Goal: Task Accomplishment & Management: Complete application form

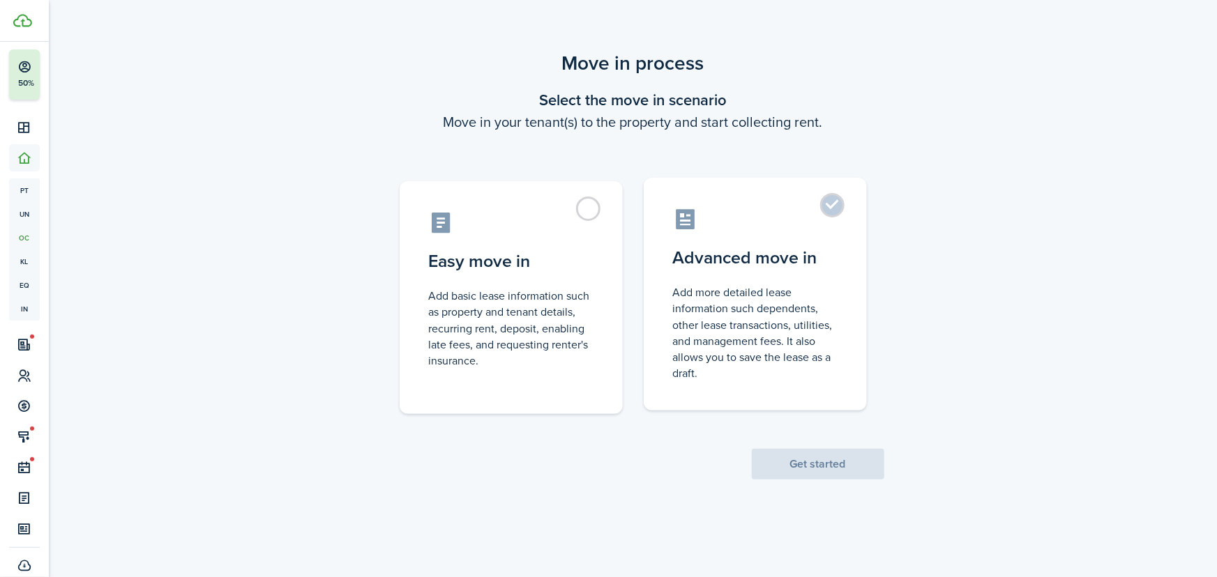
click at [831, 202] on label "Advanced move in Add more detailed lease information such dependents, other lea…" at bounding box center [755, 294] width 223 height 233
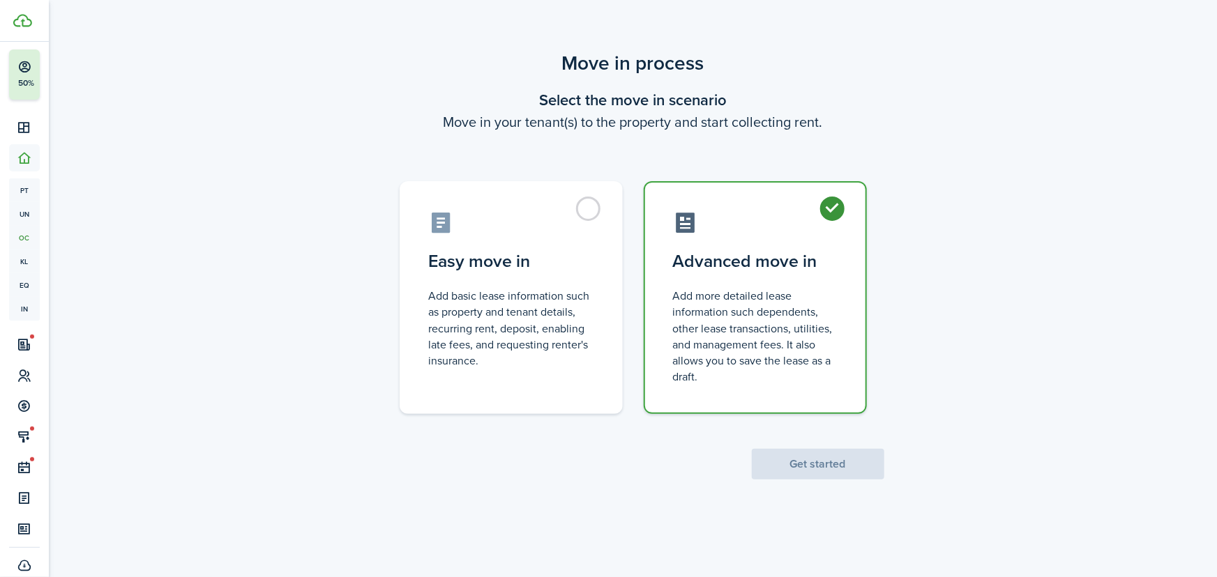
radio input "true"
click at [827, 459] on button "Get started" at bounding box center [818, 464] width 133 height 31
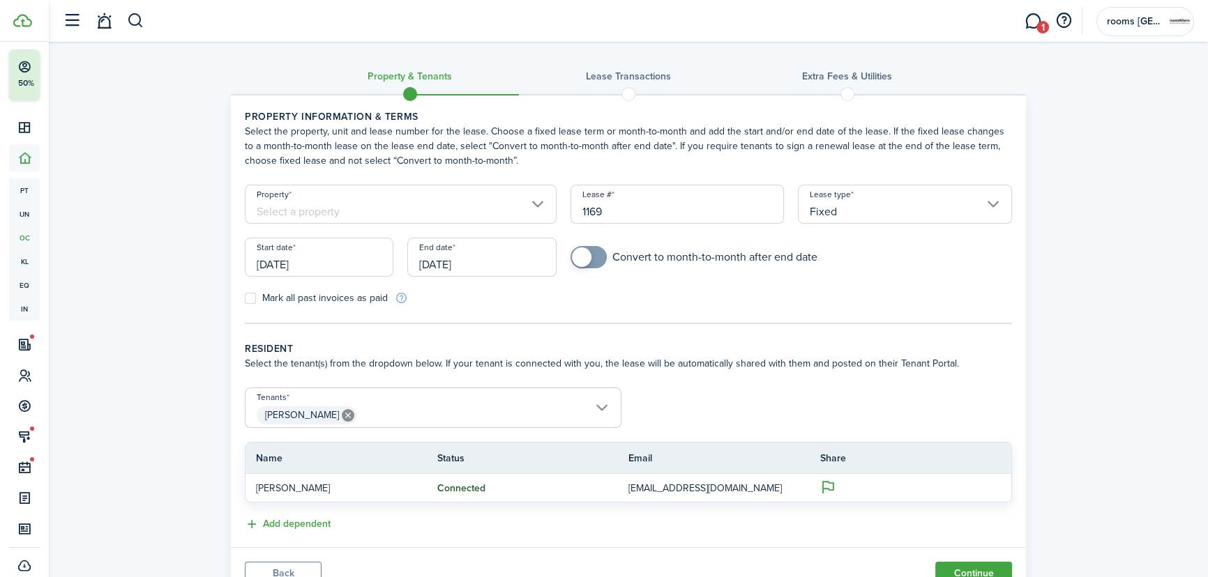
click at [478, 211] on input "Property" at bounding box center [401, 204] width 312 height 39
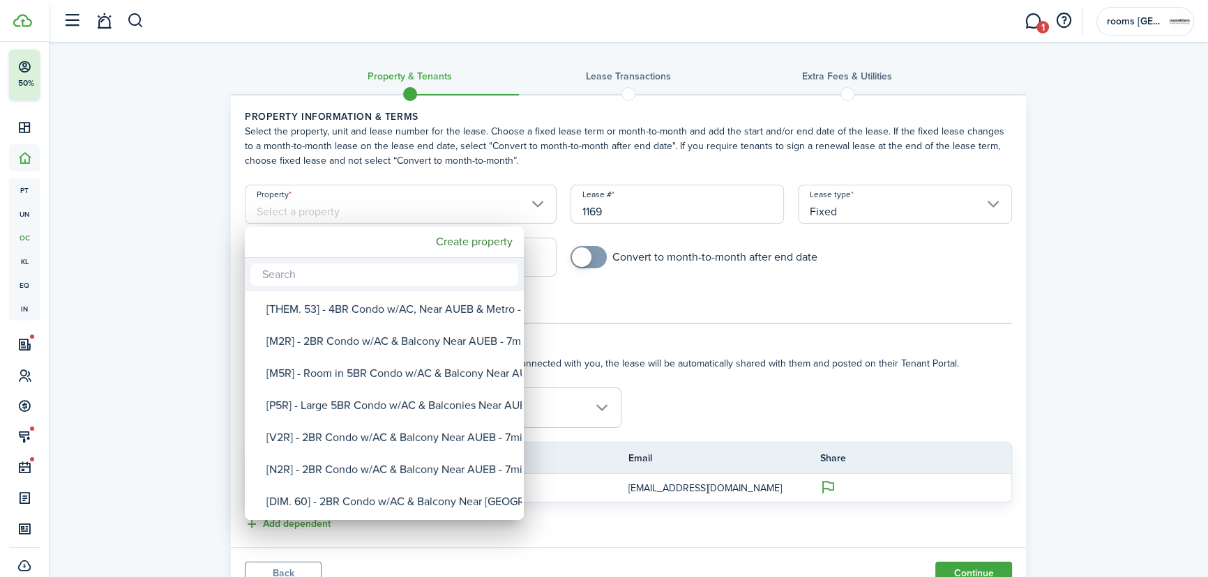
click at [400, 242] on div "Create property" at bounding box center [384, 242] width 279 height 31
click at [388, 272] on input "text" at bounding box center [384, 275] width 268 height 22
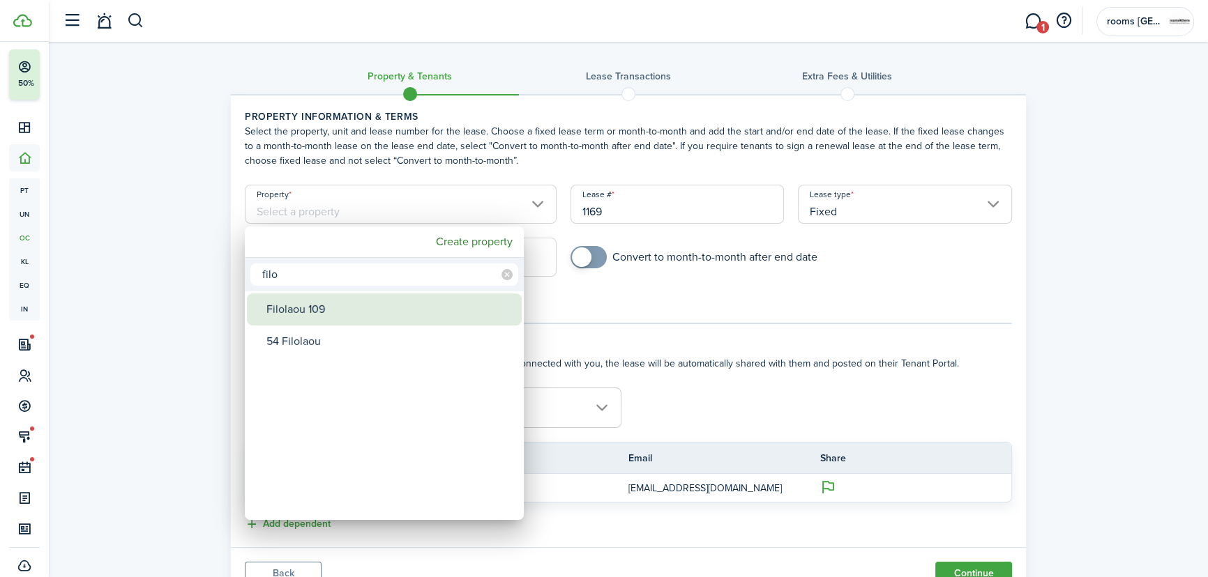
type input "filo"
click at [331, 309] on div "Filolaou 109" at bounding box center [389, 310] width 247 height 32
type input "Filolaou 109"
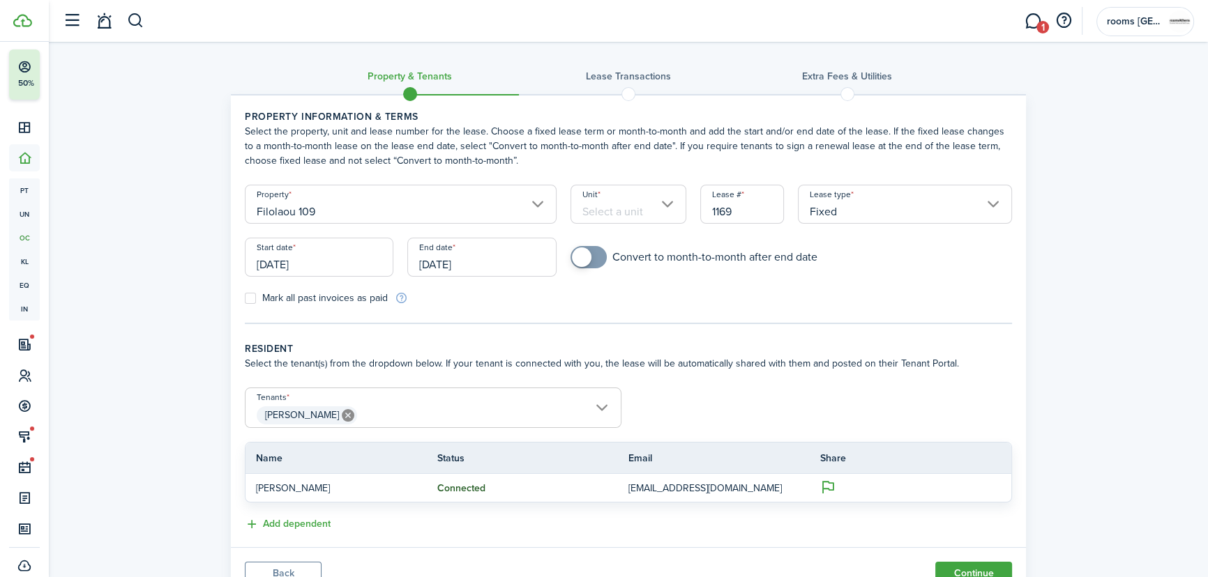
click at [590, 206] on input "Unit" at bounding box center [628, 204] width 116 height 39
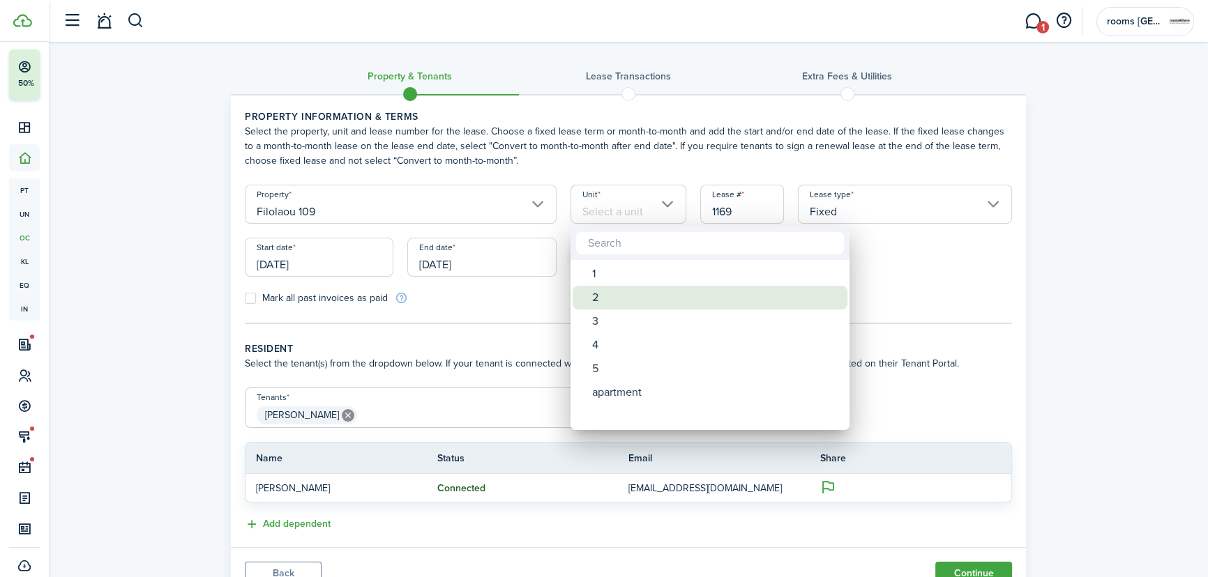
click at [610, 293] on div "2" at bounding box center [715, 298] width 247 height 24
type input "2"
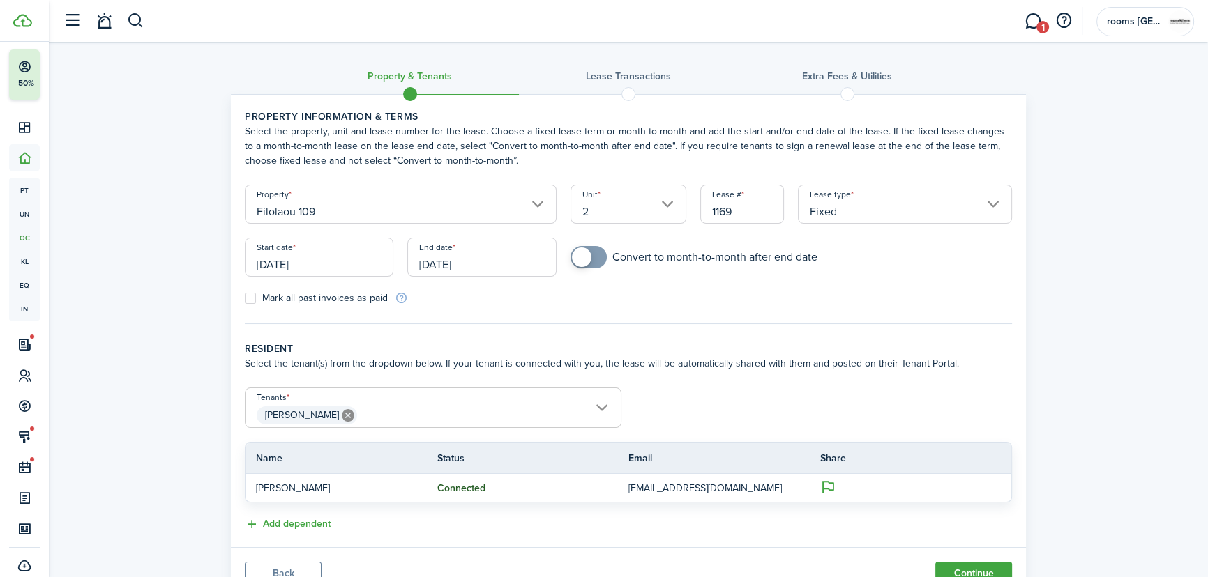
click at [328, 252] on input "[DATE]" at bounding box center [319, 257] width 149 height 39
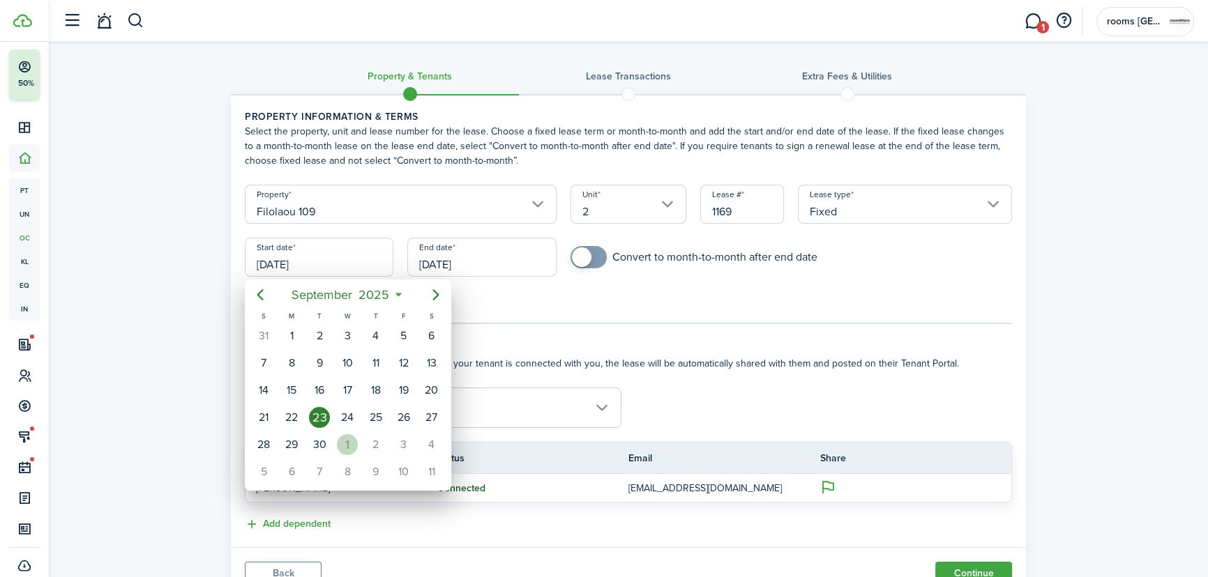
click at [341, 440] on div "1" at bounding box center [347, 444] width 21 height 21
type input "[DATE]"
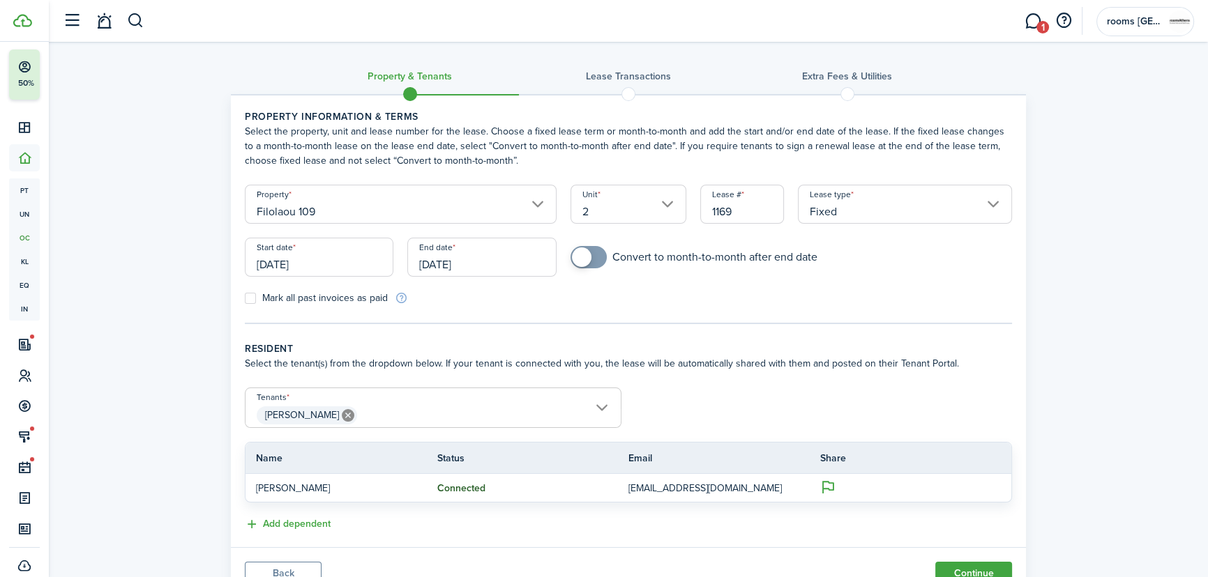
click at [497, 254] on input "[DATE]" at bounding box center [481, 257] width 149 height 39
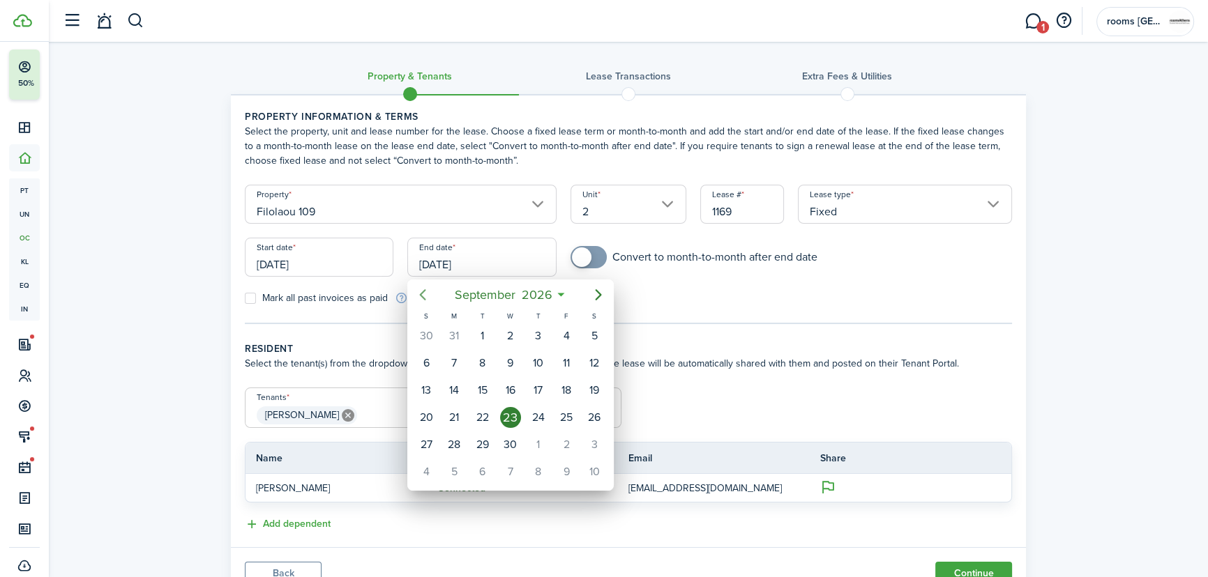
click at [423, 288] on icon "Previous page" at bounding box center [422, 295] width 17 height 17
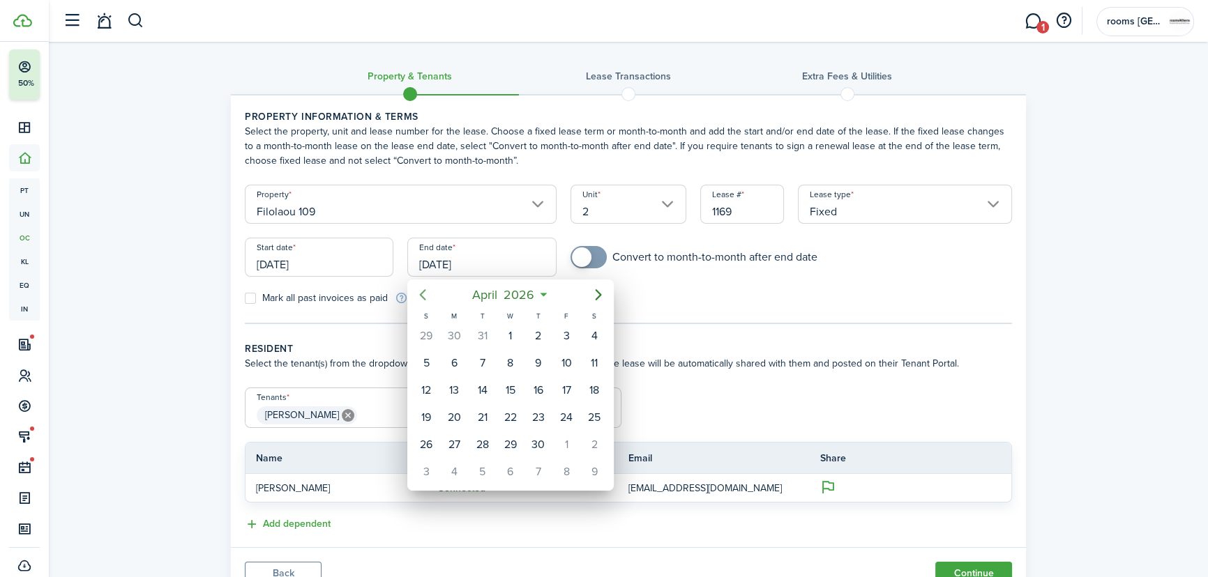
click at [423, 288] on icon "Previous page" at bounding box center [422, 295] width 17 height 17
click at [596, 412] on div "28" at bounding box center [594, 417] width 21 height 21
type input "[DATE]"
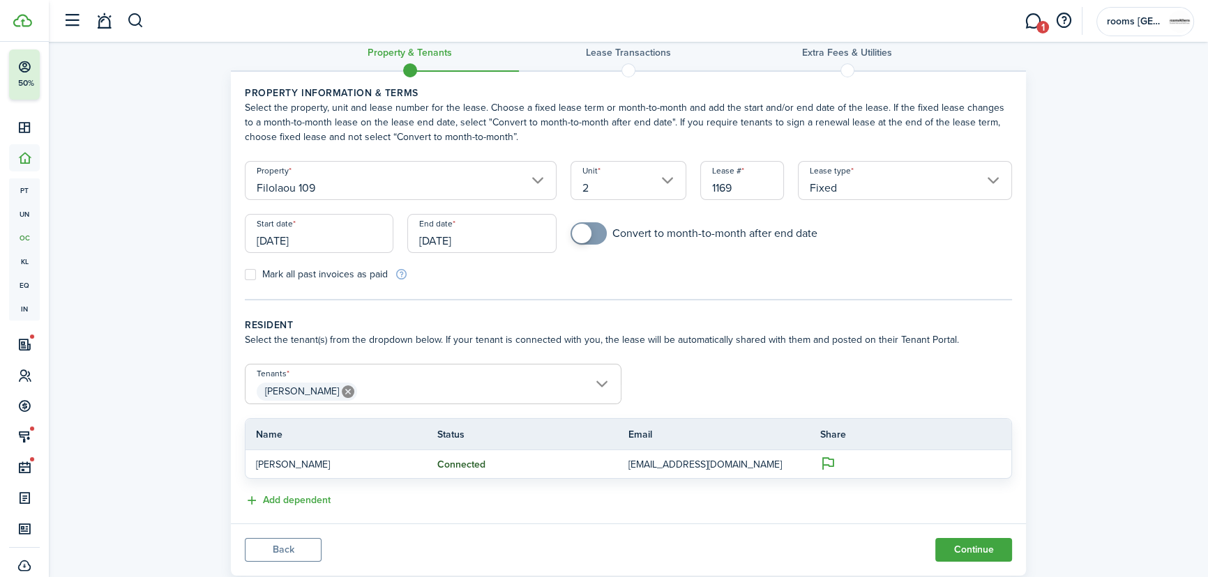
scroll to position [59, 0]
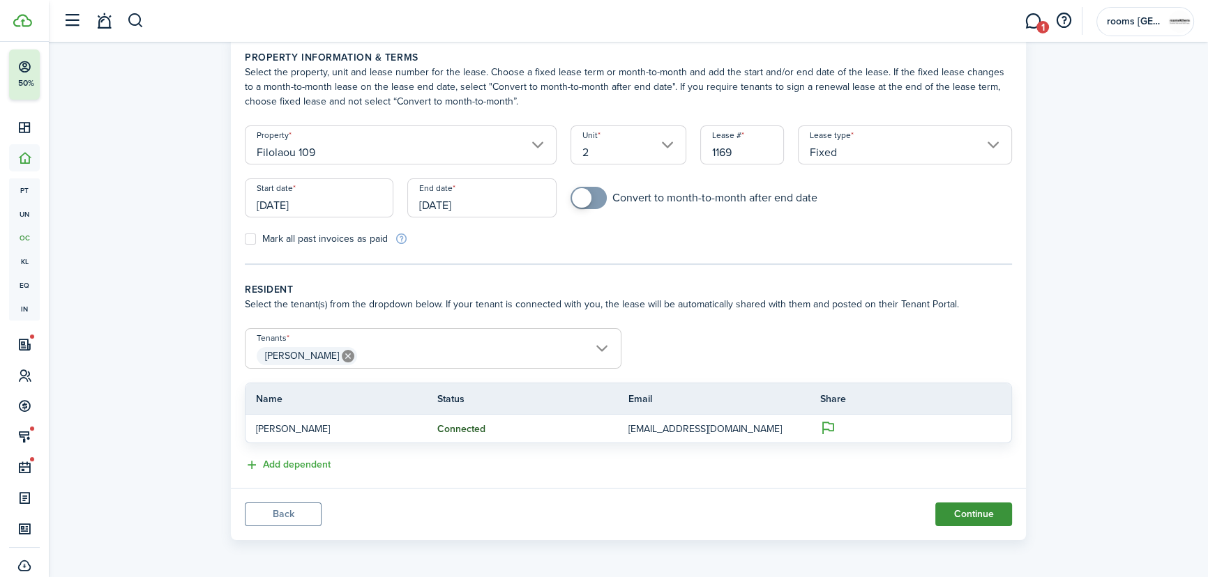
click at [998, 519] on button "Continue" at bounding box center [973, 515] width 77 height 24
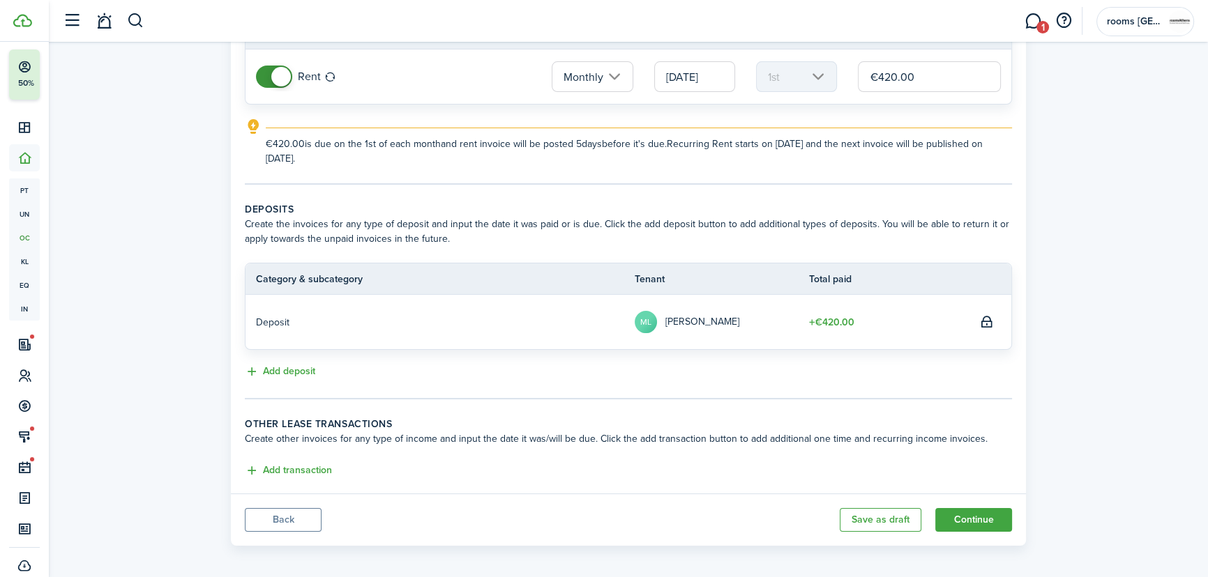
scroll to position [159, 0]
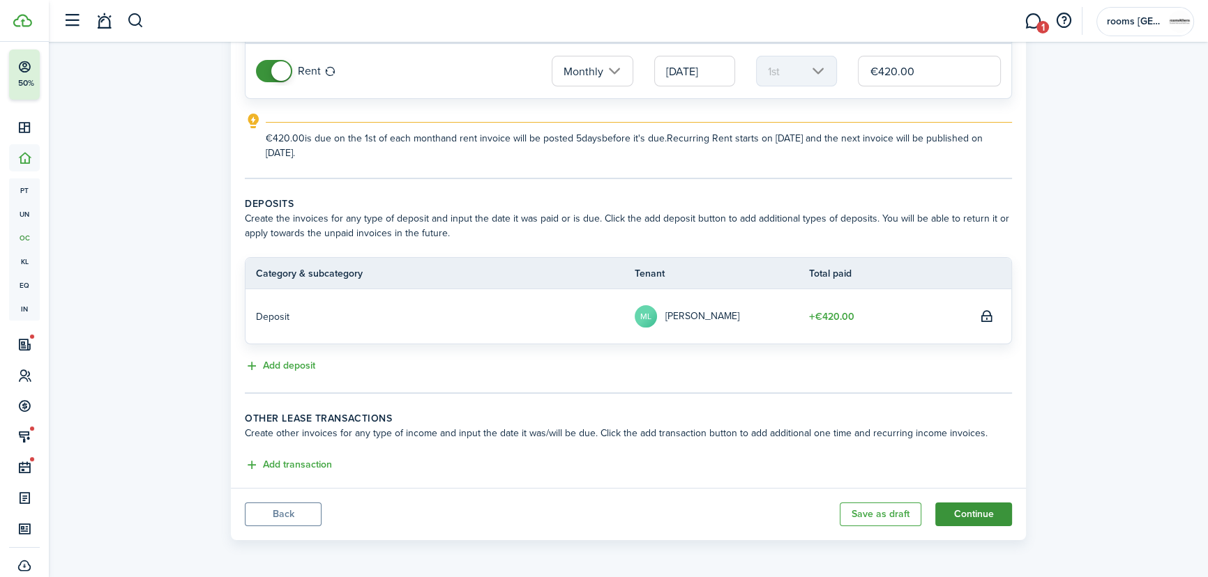
click at [990, 511] on button "Continue" at bounding box center [973, 515] width 77 height 24
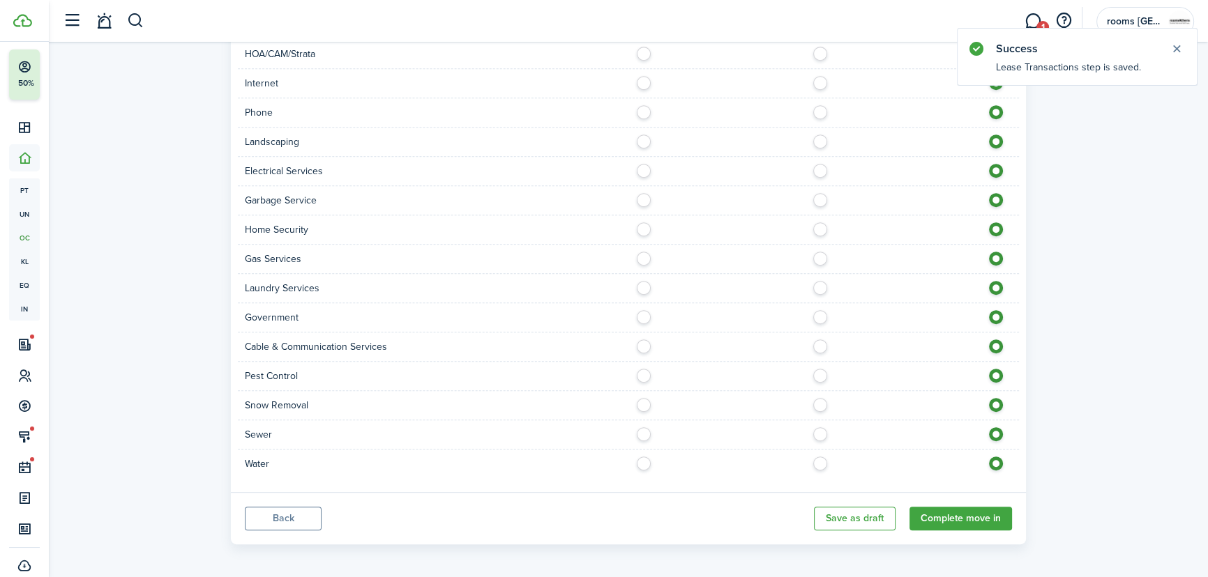
scroll to position [786, 0]
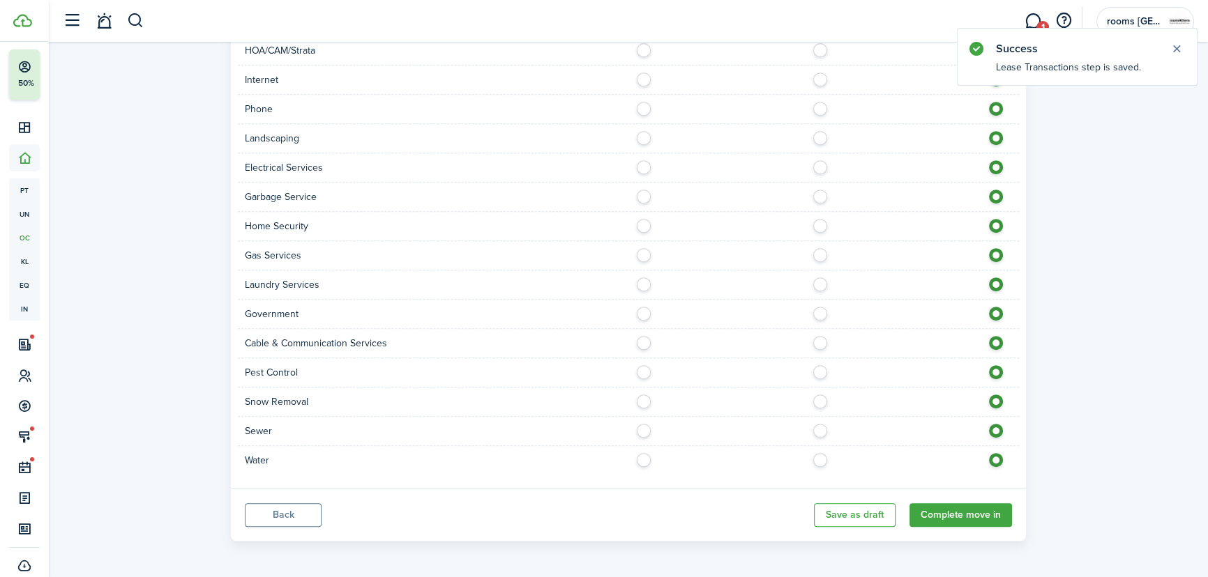
click at [275, 517] on button "Back" at bounding box center [283, 516] width 77 height 24
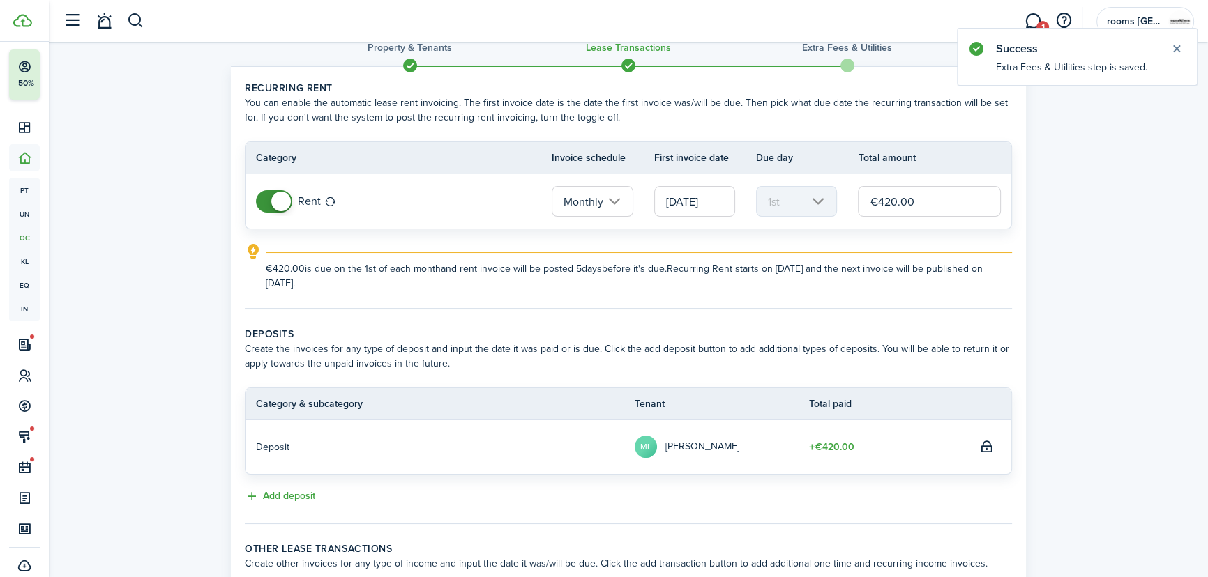
scroll to position [159, 0]
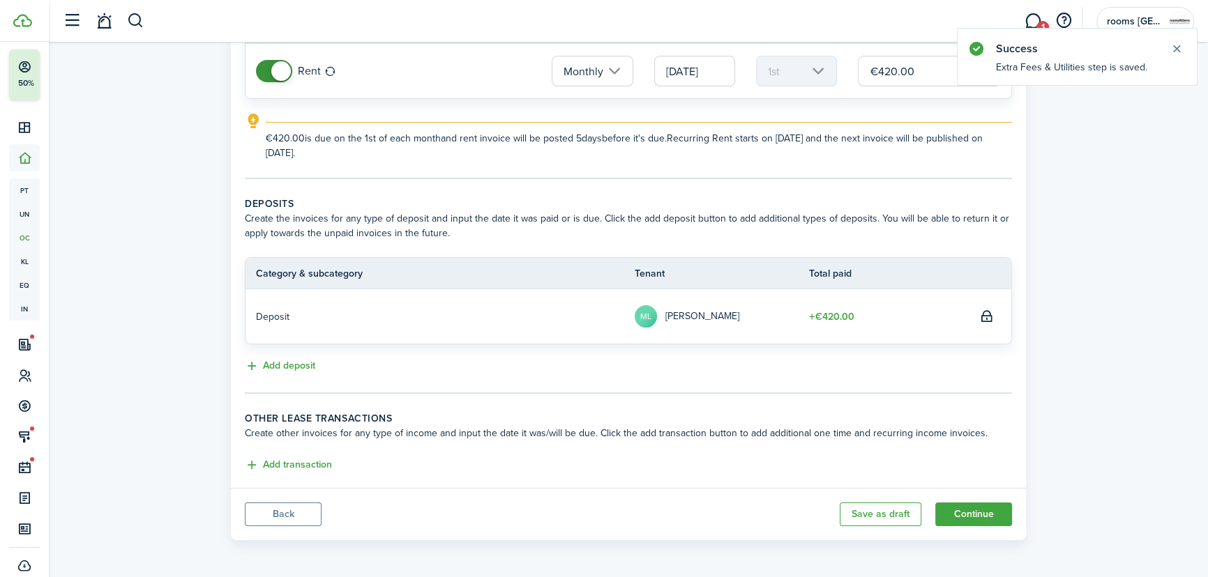
click at [304, 504] on button "Back" at bounding box center [283, 515] width 77 height 24
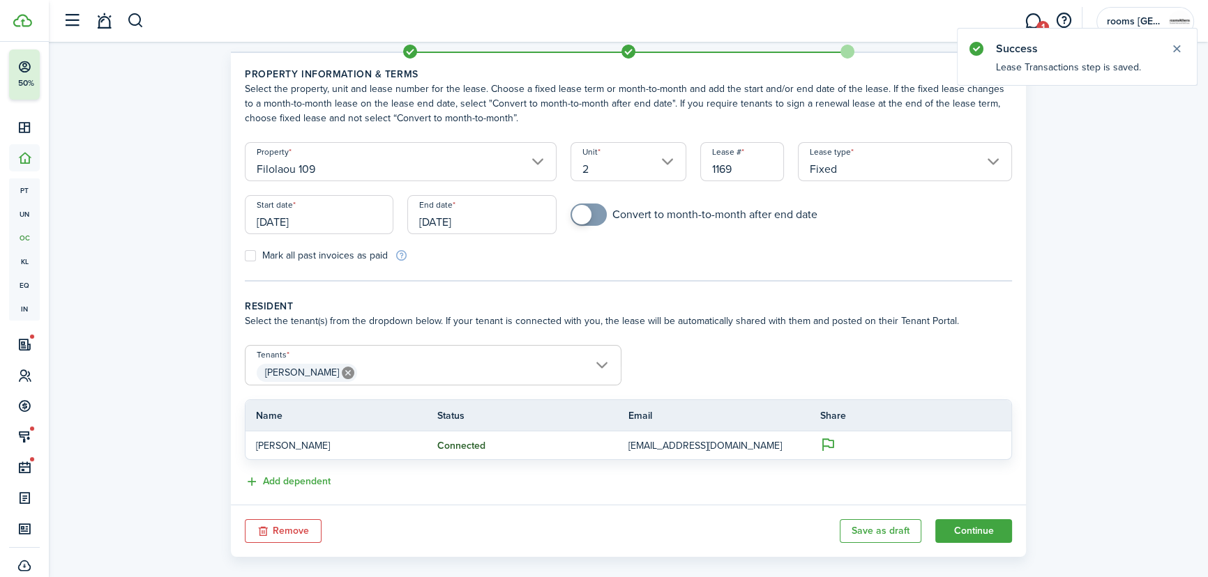
scroll to position [59, 0]
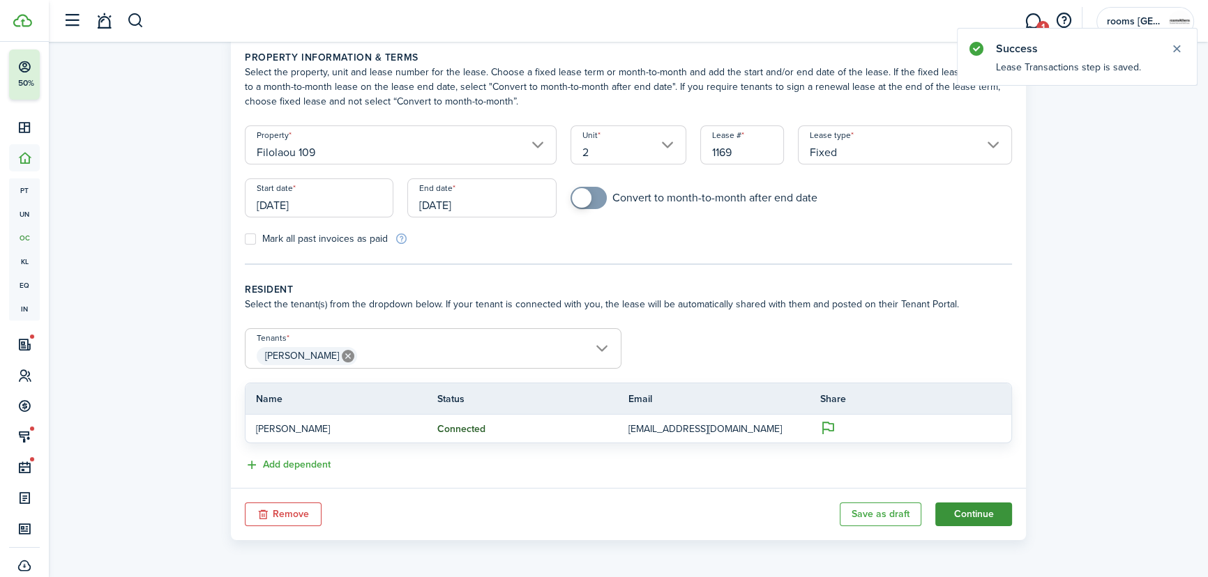
click at [988, 514] on button "Continue" at bounding box center [973, 515] width 77 height 24
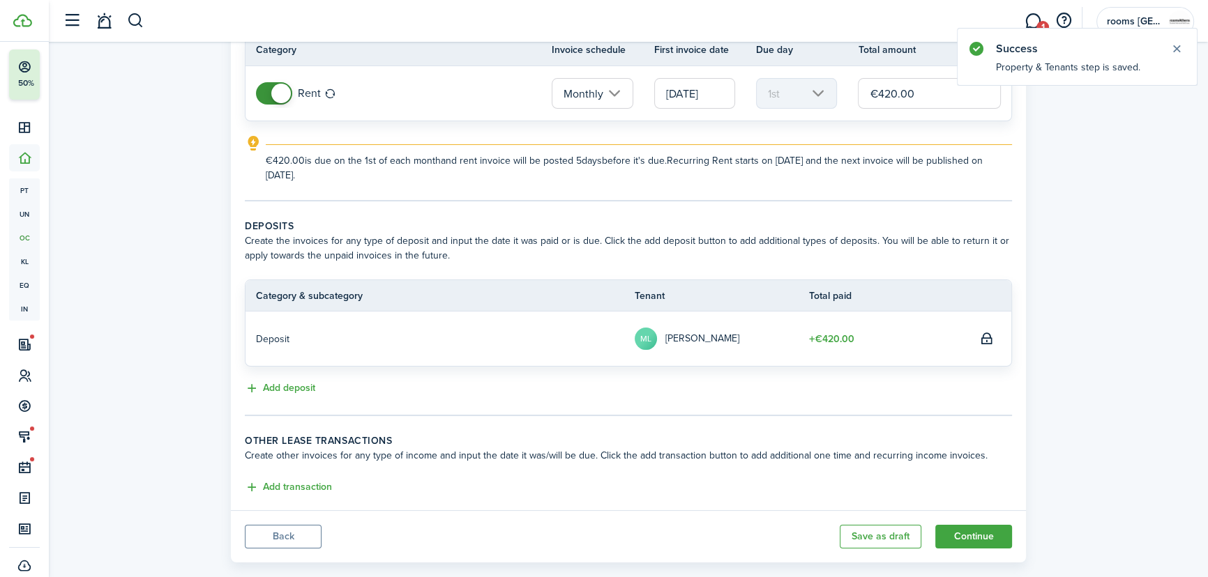
scroll to position [159, 0]
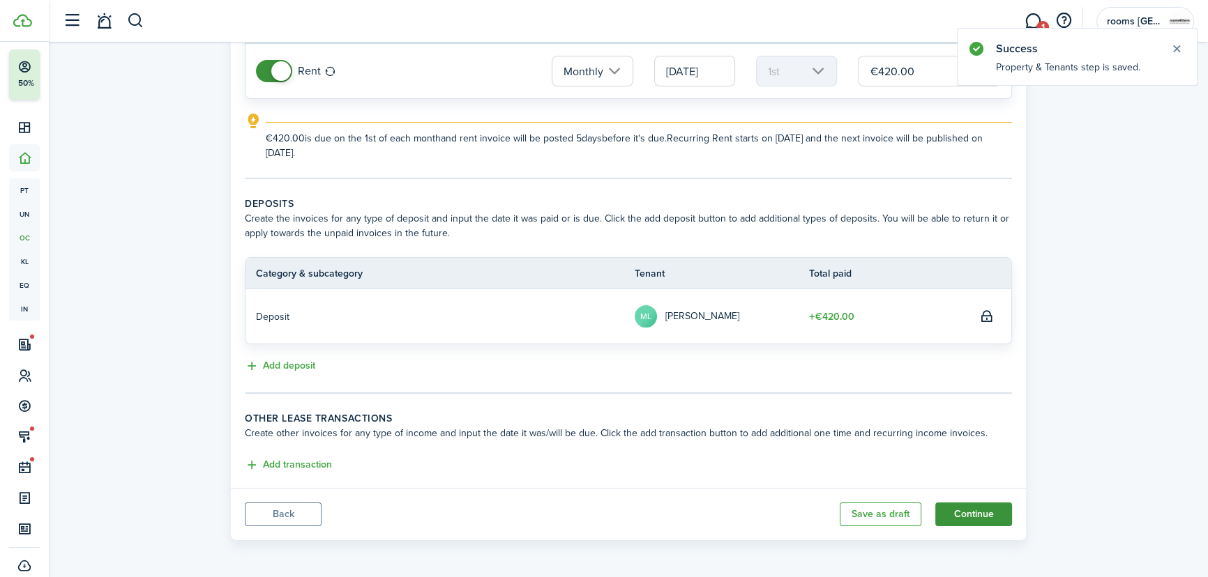
click at [990, 503] on button "Continue" at bounding box center [973, 515] width 77 height 24
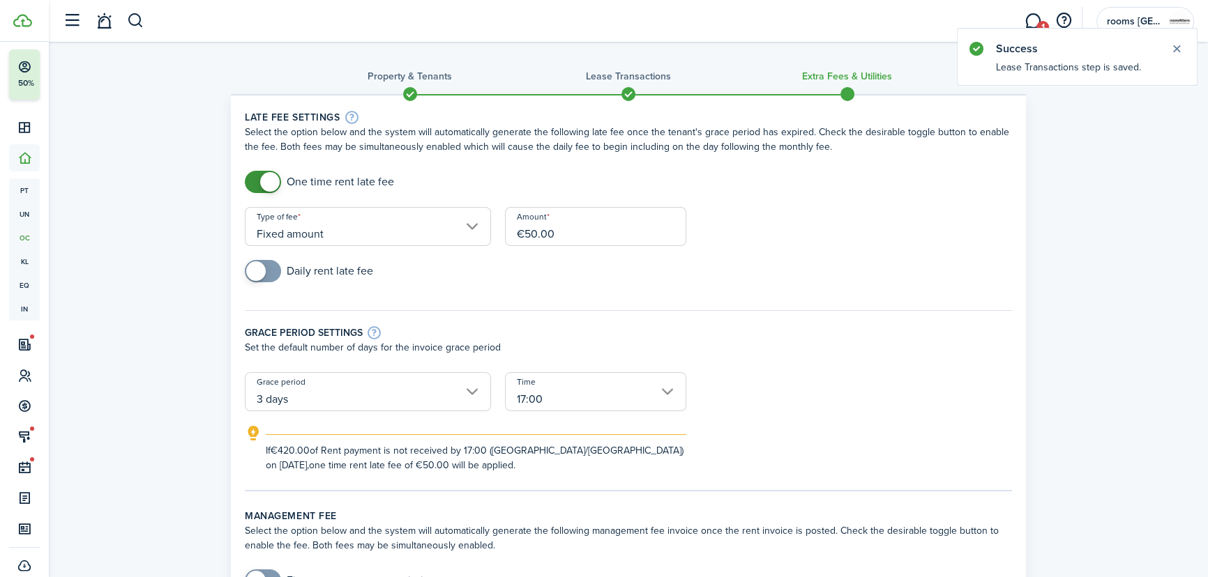
drag, startPoint x: 557, startPoint y: 236, endPoint x: 521, endPoint y: 116, distance: 125.1
click at [486, 234] on form "One time rent late fee Type of fee Fixed amount Amount €50.00 Daily rent late f…" at bounding box center [628, 322] width 781 height 302
click at [401, 410] on input "3 days" at bounding box center [368, 391] width 246 height 39
type input "€100.00"
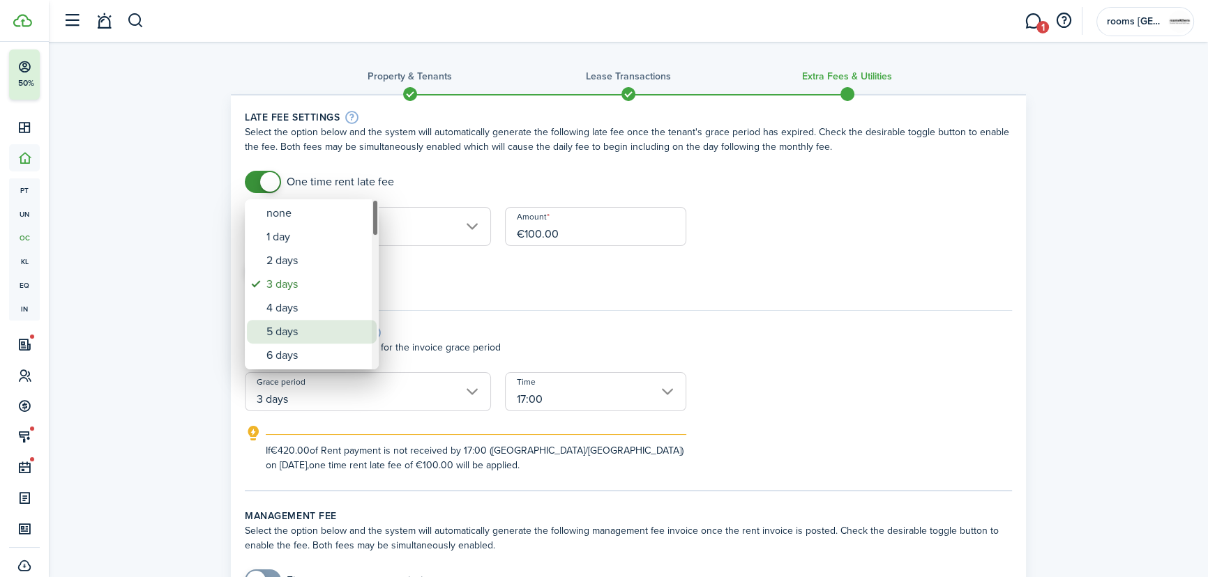
click at [320, 333] on div "5 days" at bounding box center [317, 332] width 102 height 24
type input "5 days"
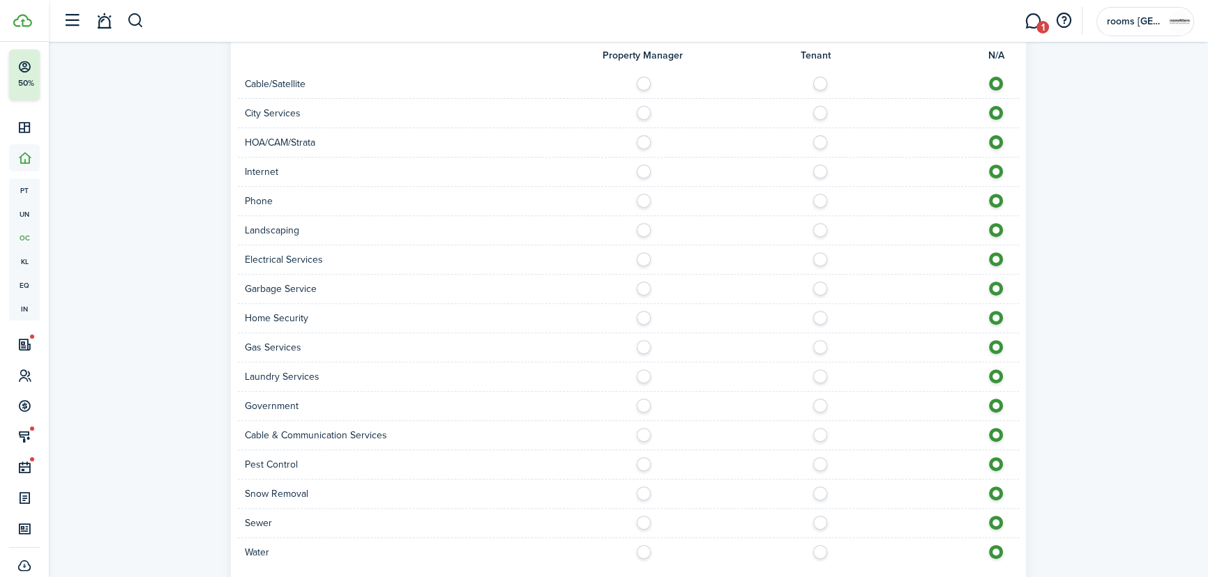
scroll to position [692, 0]
click at [638, 551] on label at bounding box center [647, 550] width 24 height 7
radio input "true"
click at [644, 521] on label at bounding box center [647, 521] width 24 height 7
radio input "true"
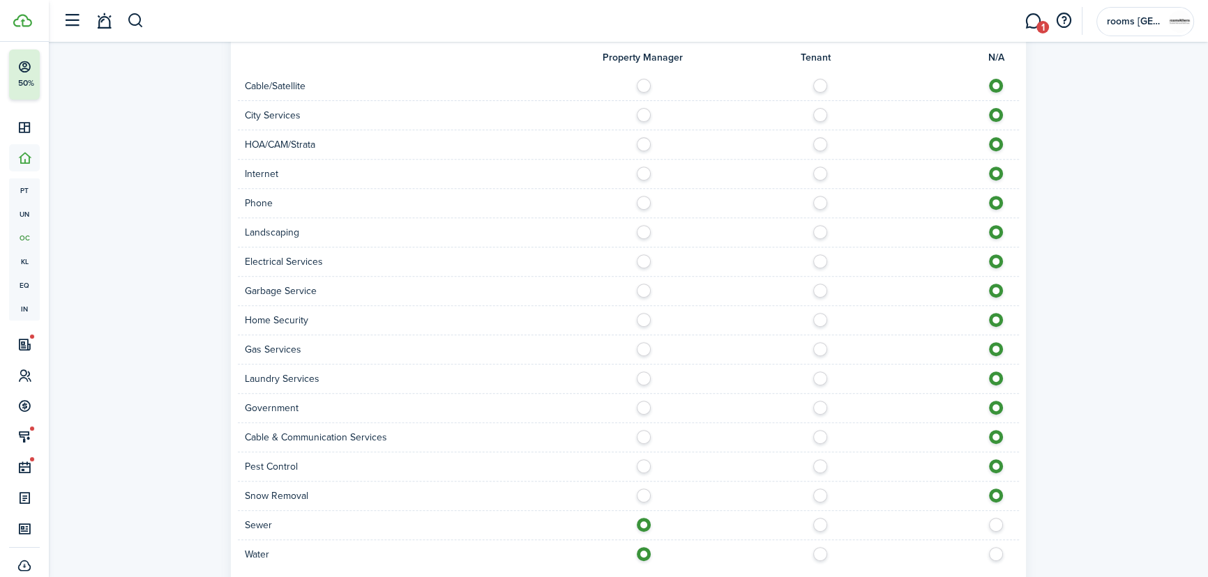
click at [645, 171] on label at bounding box center [647, 170] width 24 height 7
radio input "true"
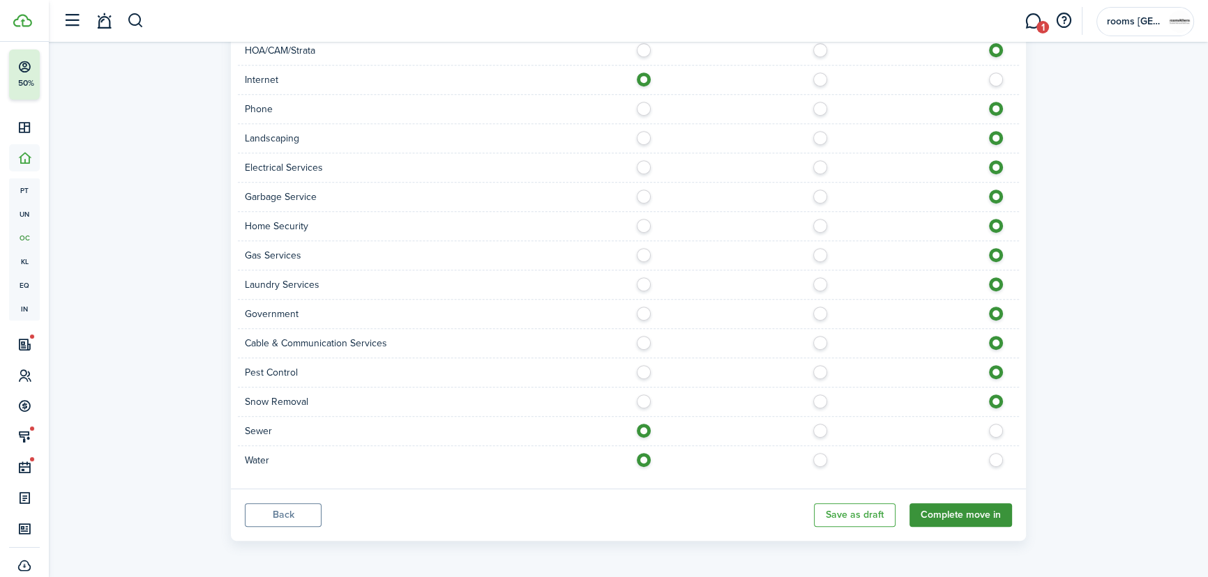
click at [991, 516] on button "Complete move in" at bounding box center [960, 516] width 103 height 24
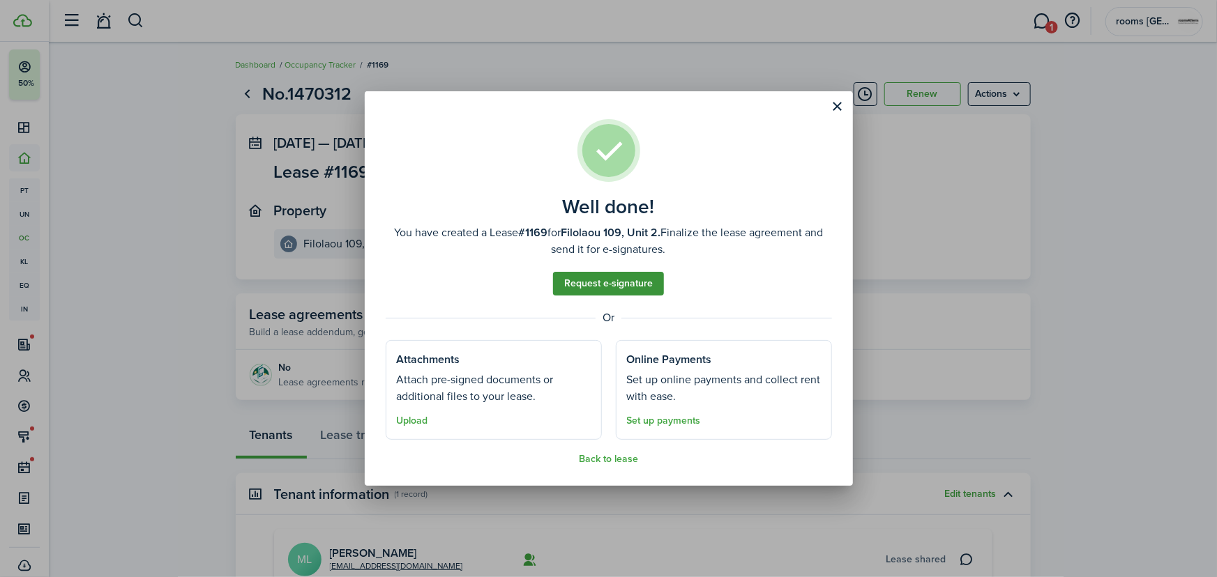
click at [642, 282] on link "Request e-signature" at bounding box center [608, 284] width 111 height 24
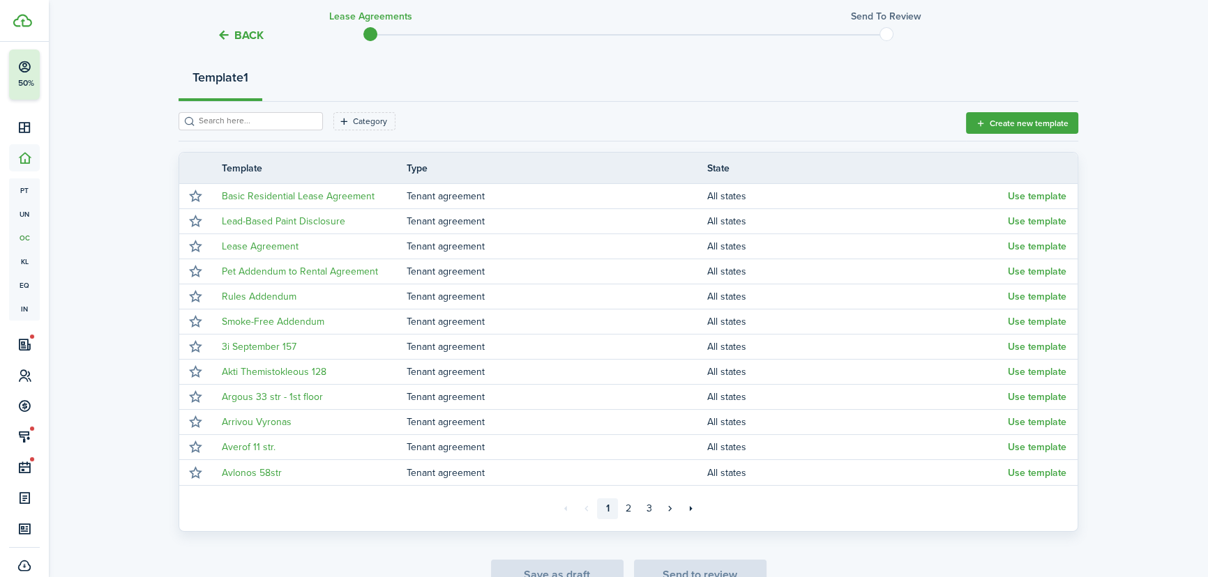
scroll to position [160, 0]
click at [243, 115] on input "search" at bounding box center [256, 118] width 123 height 13
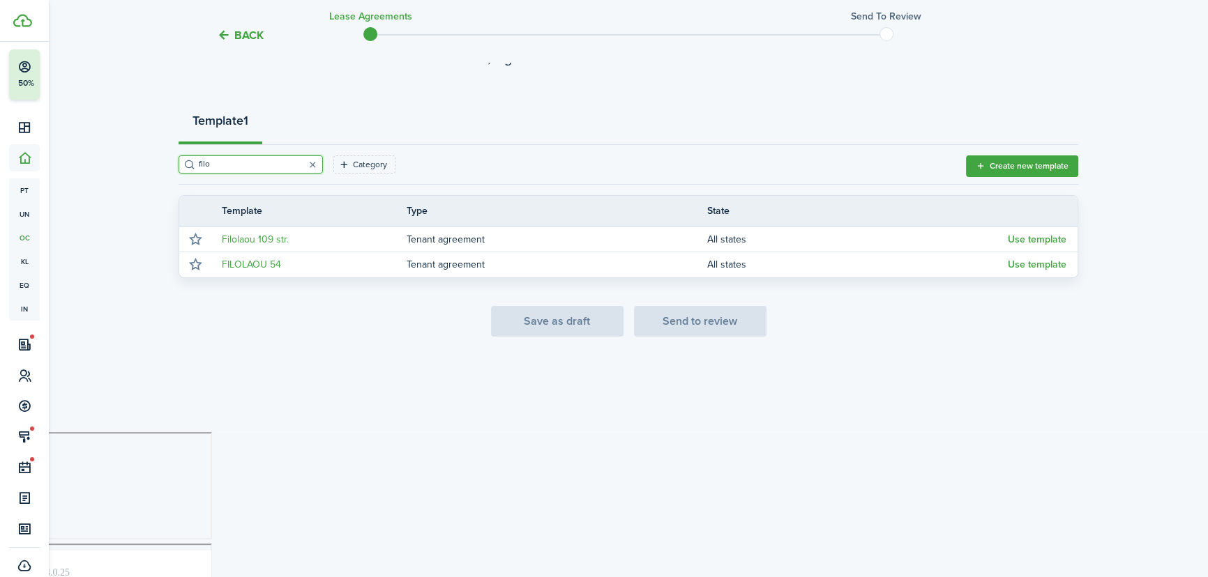
scroll to position [0, 0]
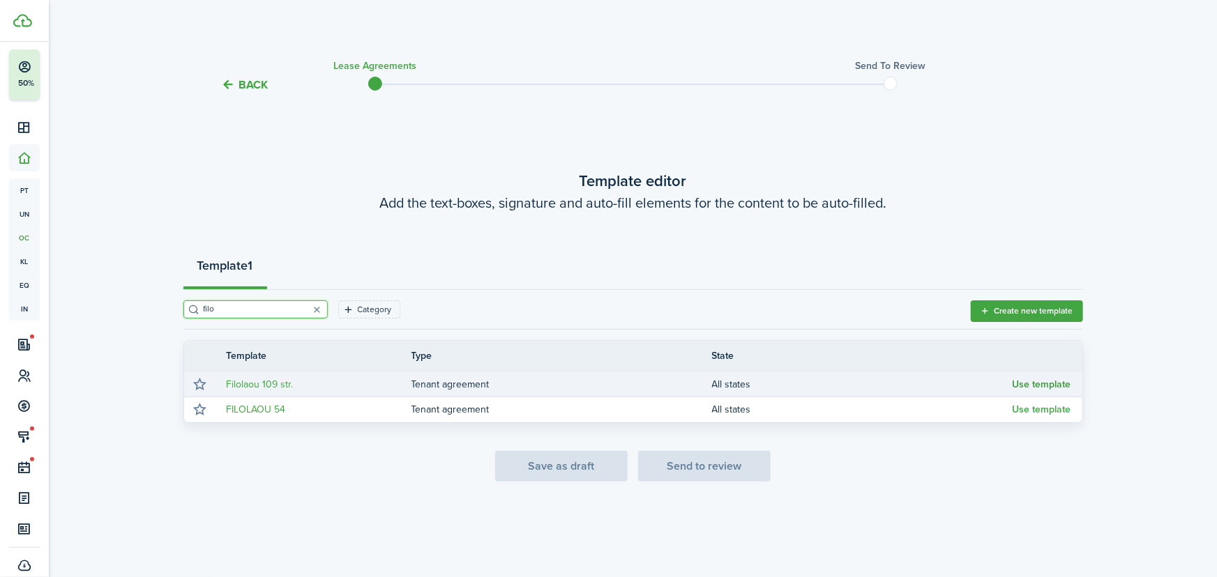
type input "filo"
click at [1031, 382] on button "Use template" at bounding box center [1042, 384] width 59 height 11
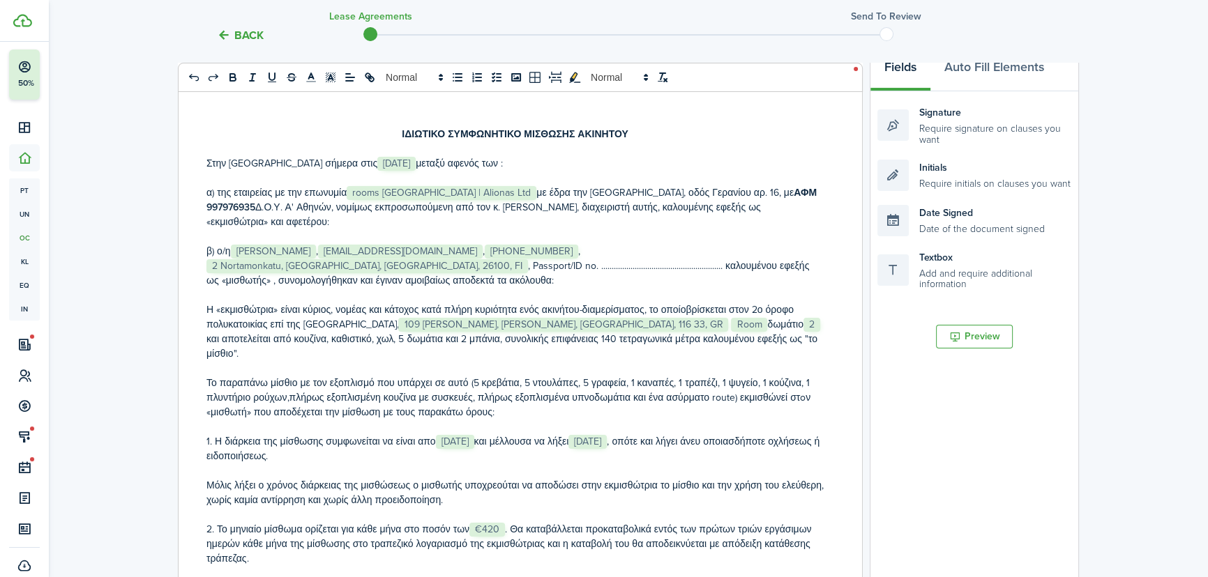
scroll to position [223, 0]
drag, startPoint x: 404, startPoint y: 252, endPoint x: 273, endPoint y: 252, distance: 130.4
click at [273, 252] on p "β) ο/η ﻿ [PERSON_NAME] ﻿, ﻿ [EMAIL_ADDRESS][DOMAIN_NAME] ﻿, ﻿ [PHONE_NUMBER] ﻿,…" at bounding box center [514, 265] width 617 height 44
click at [230, 243] on p "β) ο/η ﻿ [PERSON_NAME] ﻿, ﻿ [PERSON_NAME][EMAIL_ADDRESS][DOMAIN_NAME] ﻿, ﻿ [PHO…" at bounding box center [514, 265] width 617 height 44
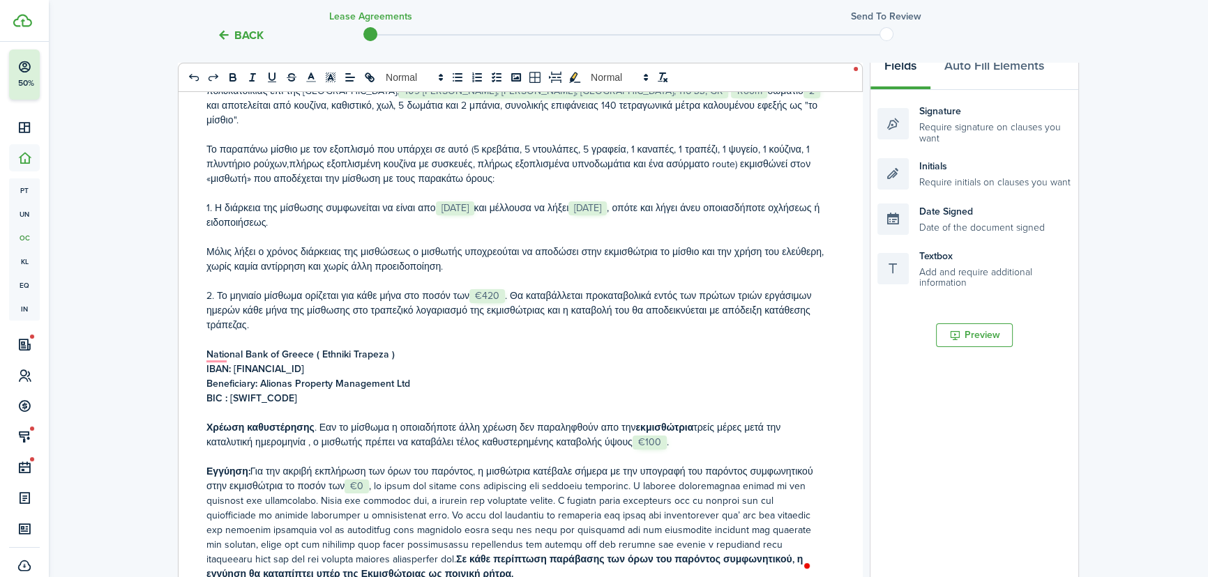
scroll to position [0, 0]
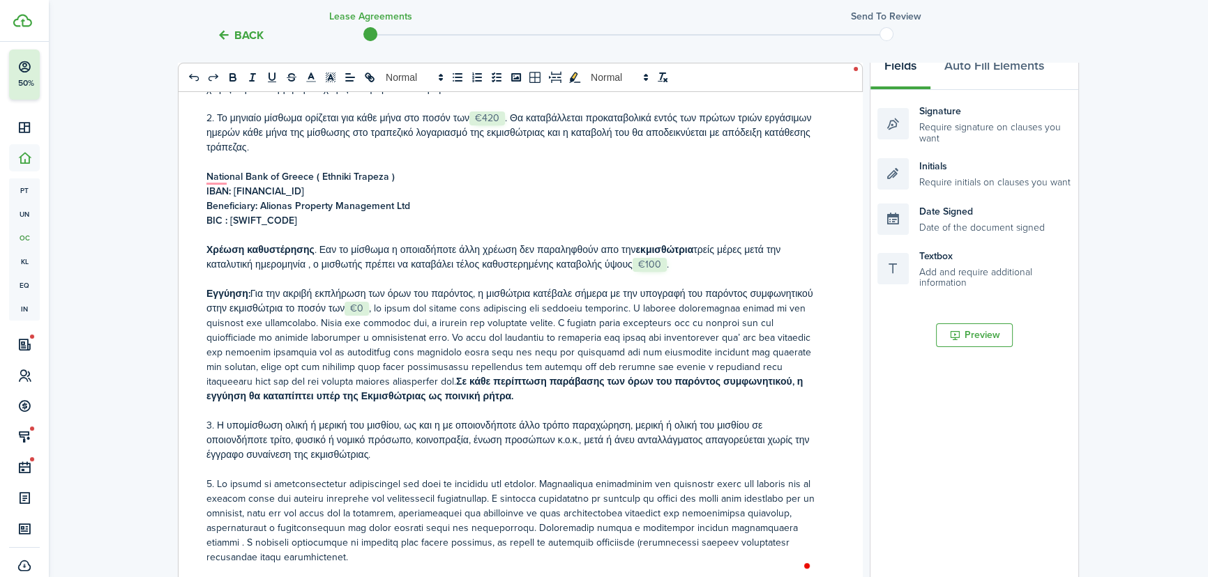
click at [370, 287] on span "Για την ακριβή εκπλήρωση των όρων του παρόντος, η μισθώτρια κατέβαλε σήμερα με …" at bounding box center [509, 338] width 606 height 103
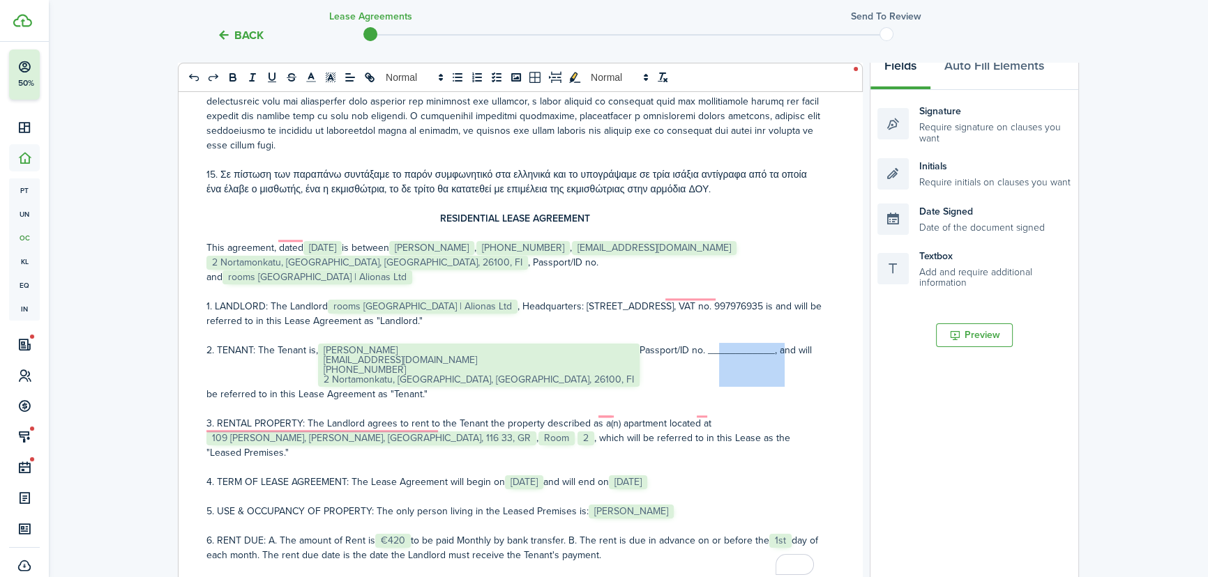
drag, startPoint x: 662, startPoint y: 337, endPoint x: 595, endPoint y: 335, distance: 67.0
click at [595, 343] on p "2. TENANT: The Tenant is, ﻿ [PERSON_NAME] [EMAIL_ADDRESS][DOMAIN_NAME] [PHONE_N…" at bounding box center [514, 372] width 617 height 59
click at [318, 343] on p "2. TENANT: The Tenant is, ﻿ [PERSON_NAME] [EMAIL_ADDRESS][DOMAIN_NAME] [PHONE_N…" at bounding box center [514, 372] width 617 height 59
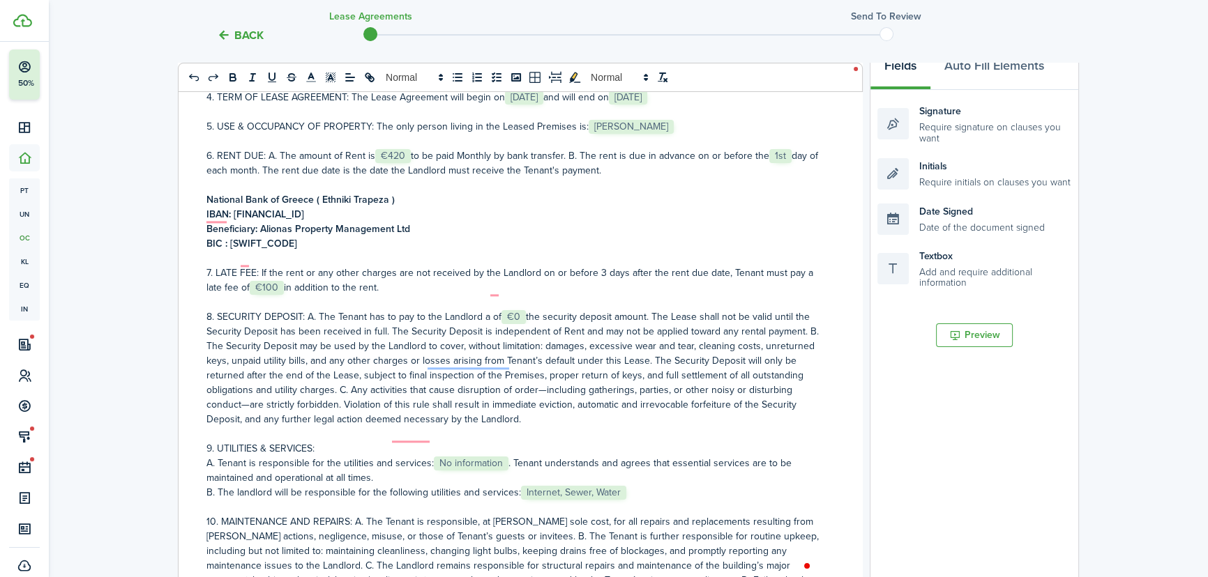
click at [524, 310] on span "8. SECURITY DEPOSIT: A. The Tenant has to pay to the Landlord a of ﻿﻿﻿ €0" at bounding box center [512, 368] width 612 height 117
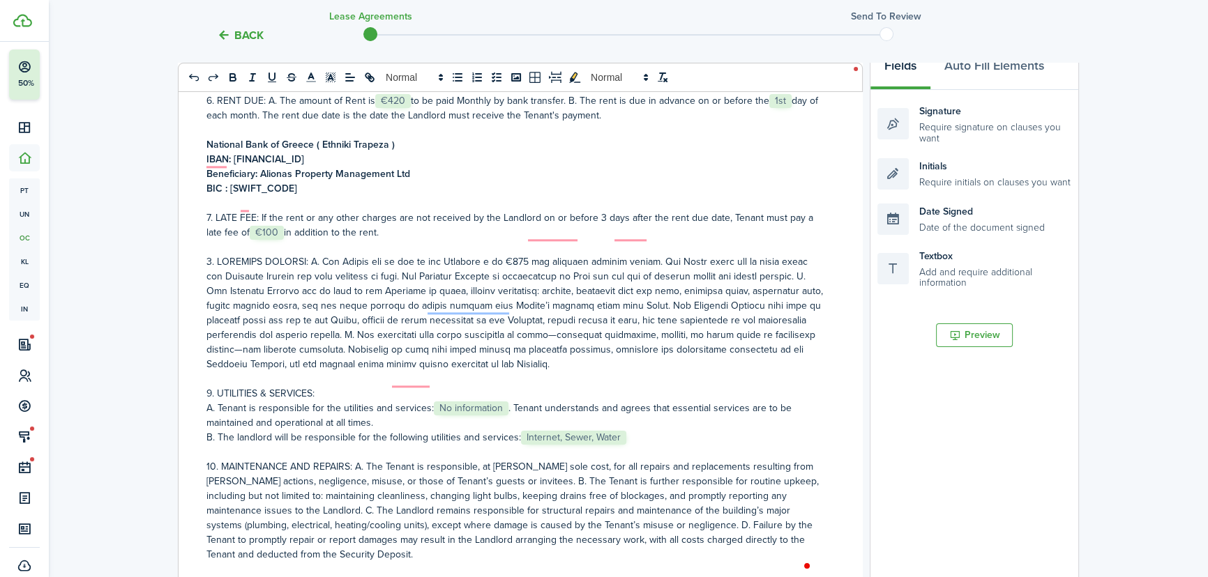
click at [638, 430] on p "B. The landlord will be responsible for the following utilities and services: ﻿…" at bounding box center [514, 437] width 617 height 15
drag, startPoint x: 688, startPoint y: 408, endPoint x: 633, endPoint y: 405, distance: 54.5
click at [633, 430] on p "B. The landlord will be responsible for the following utilities and services: ﻿…" at bounding box center [514, 437] width 617 height 15
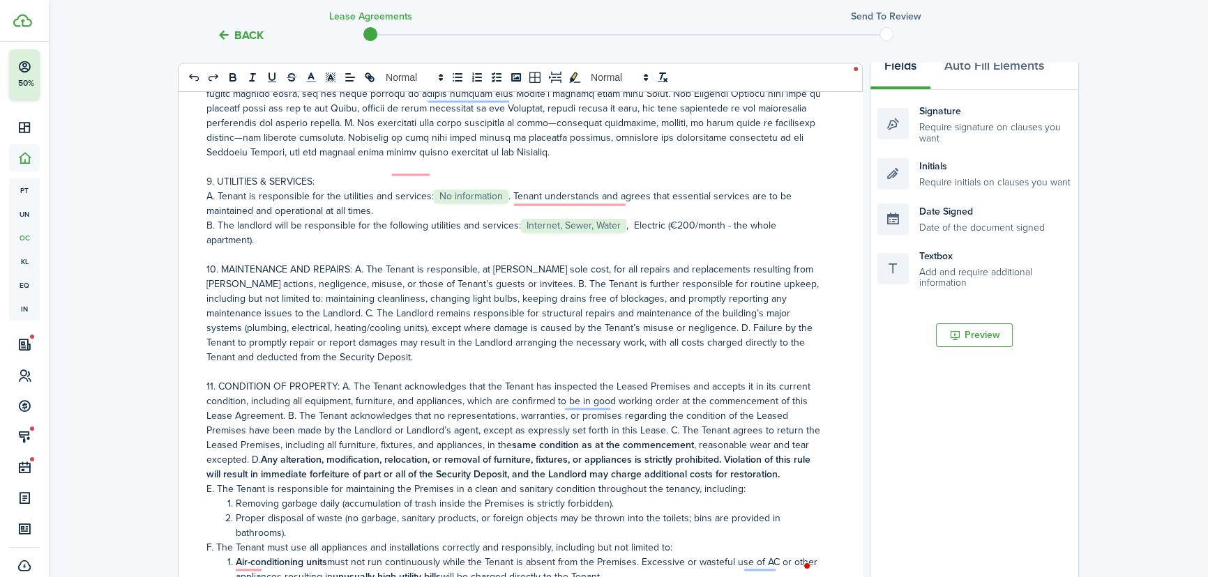
scroll to position [2369, 0]
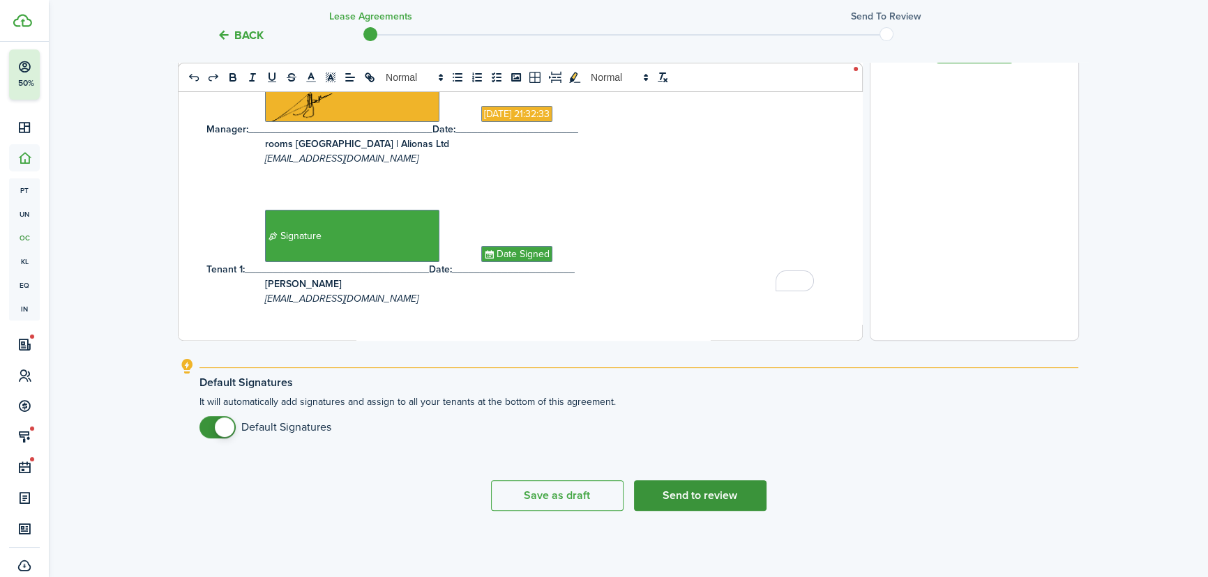
click at [709, 498] on button "Send to review" at bounding box center [700, 496] width 133 height 31
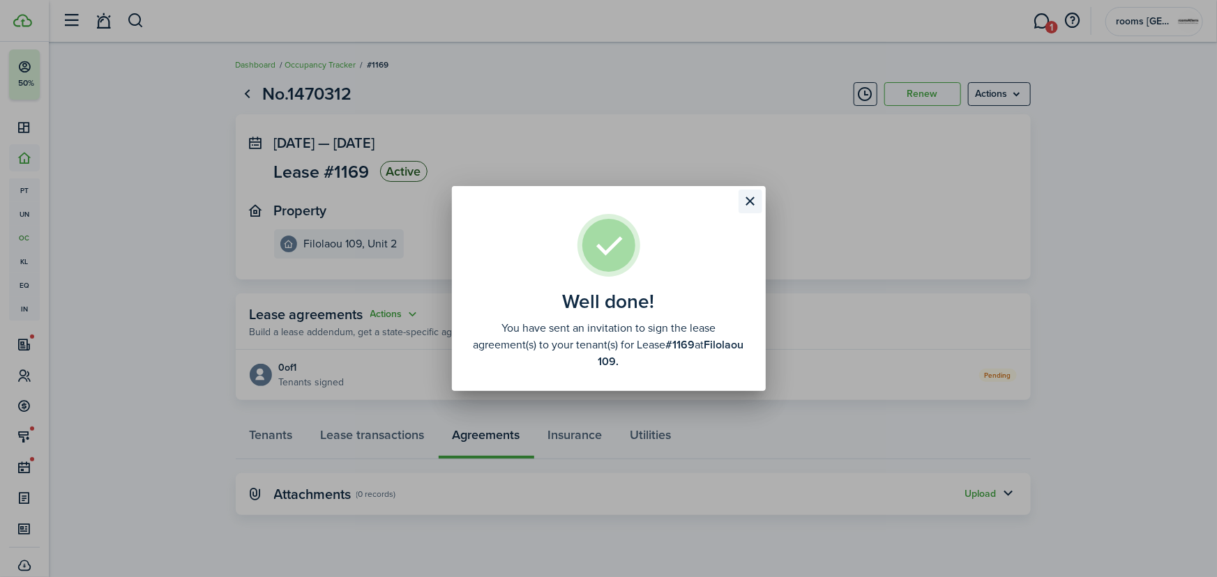
click at [749, 203] on button "Close modal" at bounding box center [751, 202] width 24 height 24
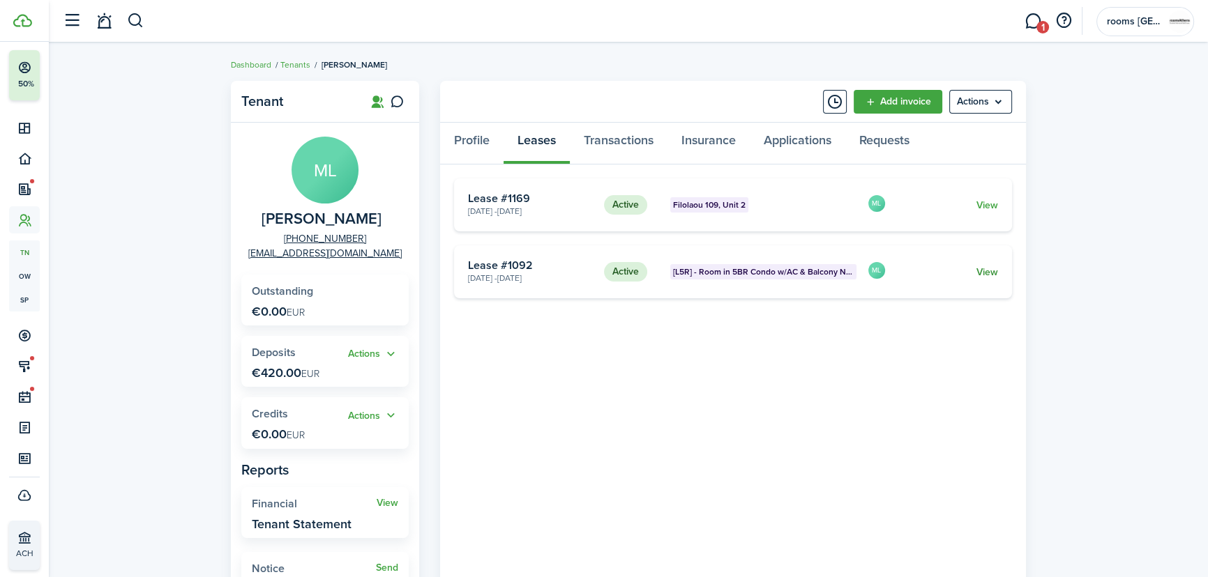
click at [982, 269] on link "View" at bounding box center [987, 272] width 22 height 15
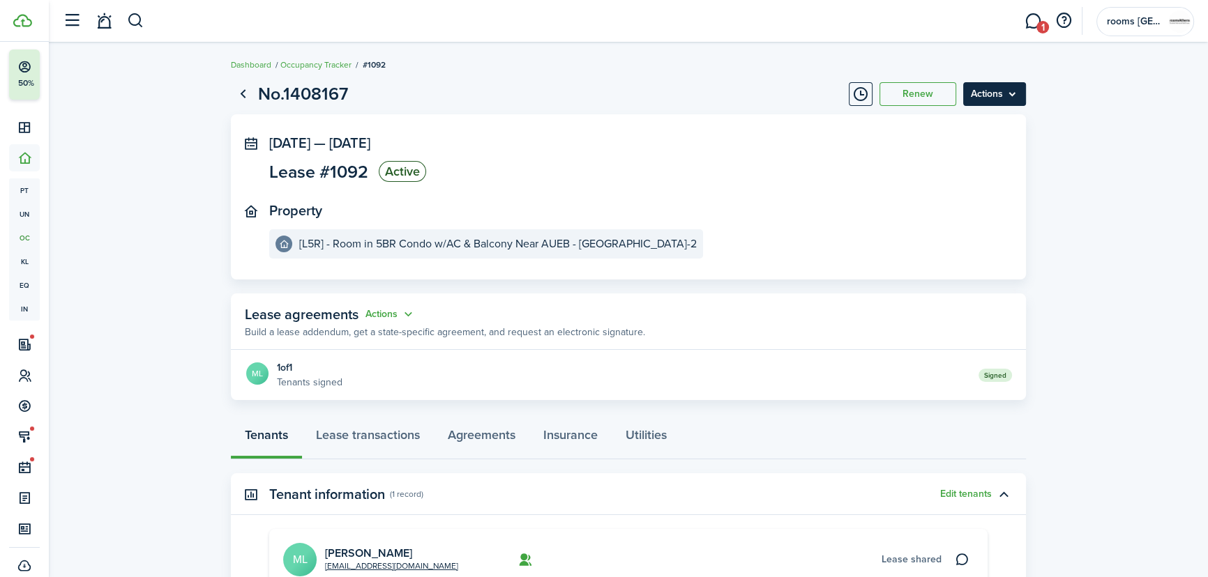
click at [1006, 92] on menu-btn "Actions" at bounding box center [994, 94] width 63 height 24
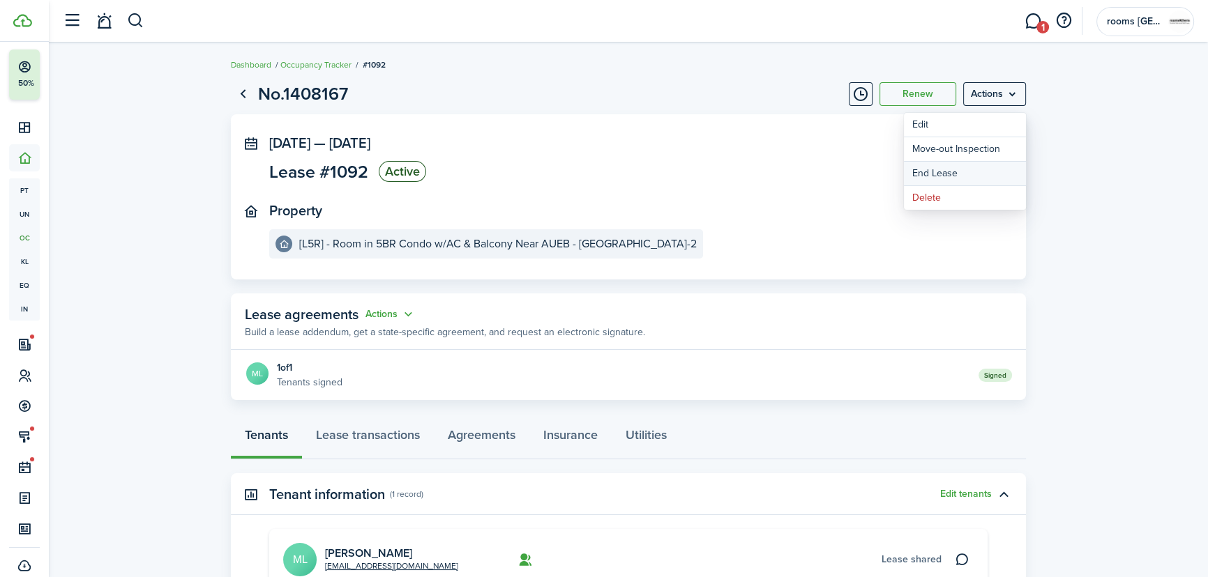
click at [976, 173] on link "End Lease" at bounding box center [965, 174] width 122 height 24
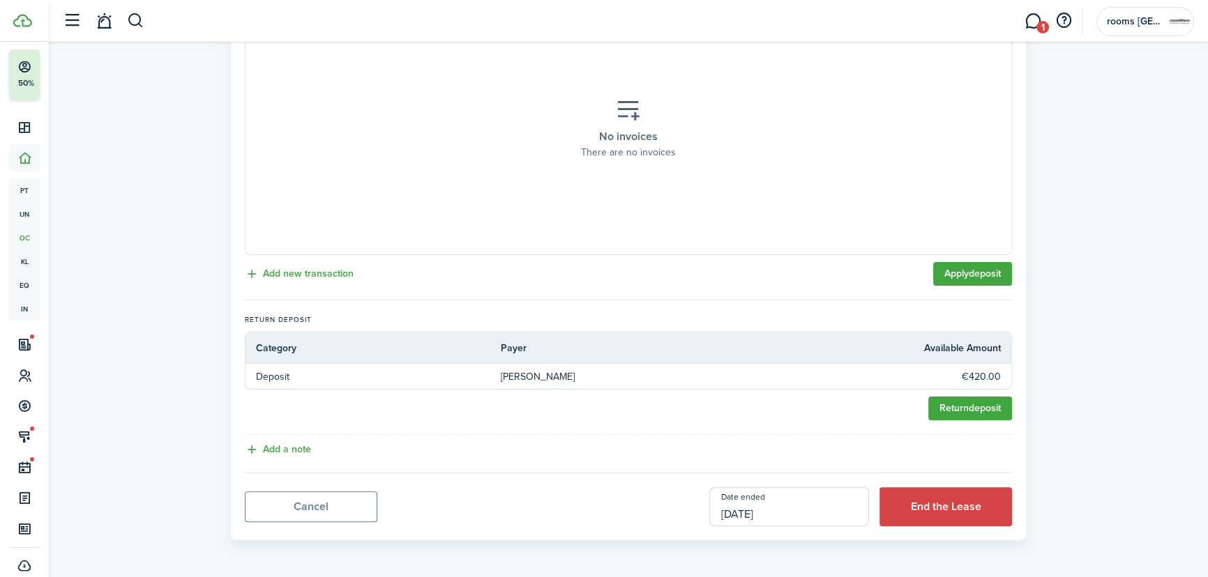
click at [842, 519] on input "[DATE]" at bounding box center [789, 506] width 160 height 39
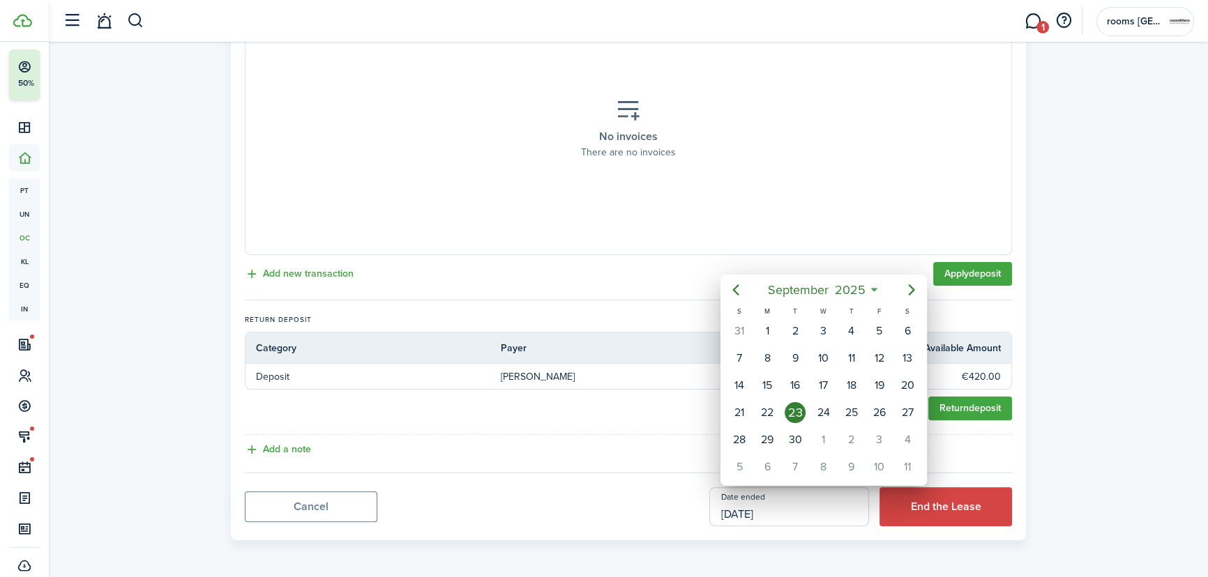
click at [924, 511] on div at bounding box center [603, 288] width 1431 height 801
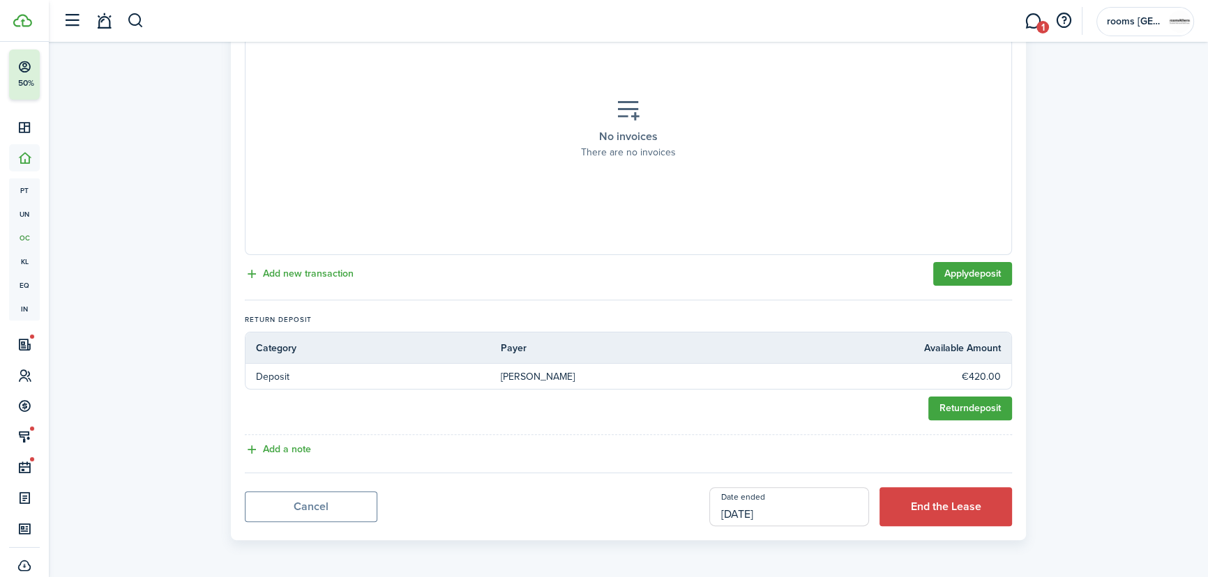
click at [924, 511] on button "End the Lease" at bounding box center [945, 506] width 133 height 39
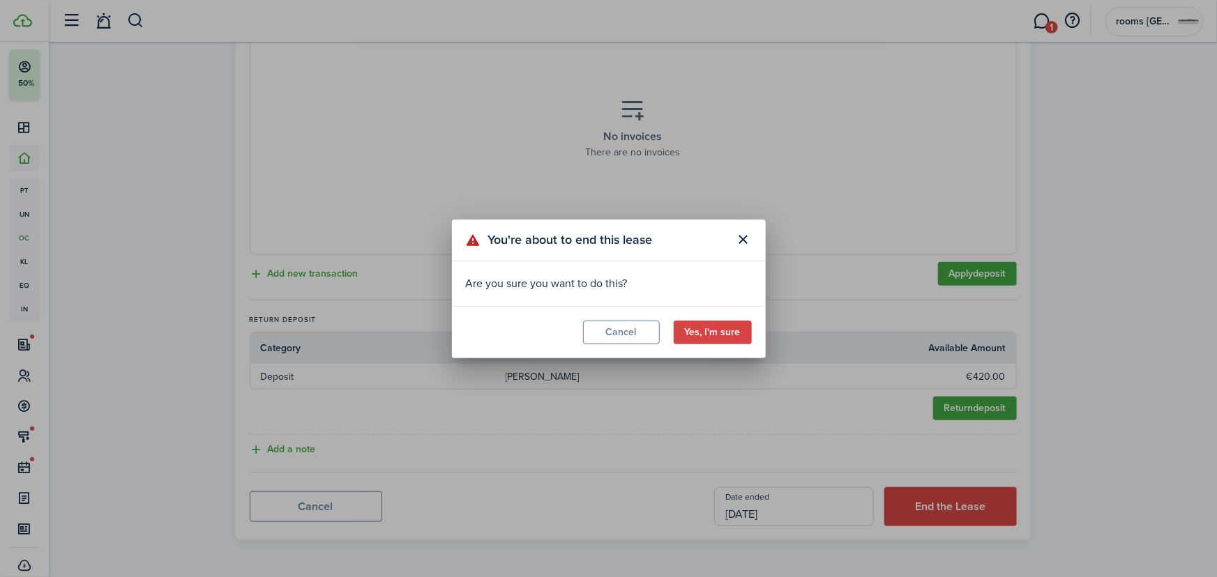
click at [700, 319] on modal-footer "Cancel Yes, I'm sure" at bounding box center [609, 332] width 314 height 52
click at [727, 336] on button "Yes, I'm sure" at bounding box center [713, 333] width 78 height 24
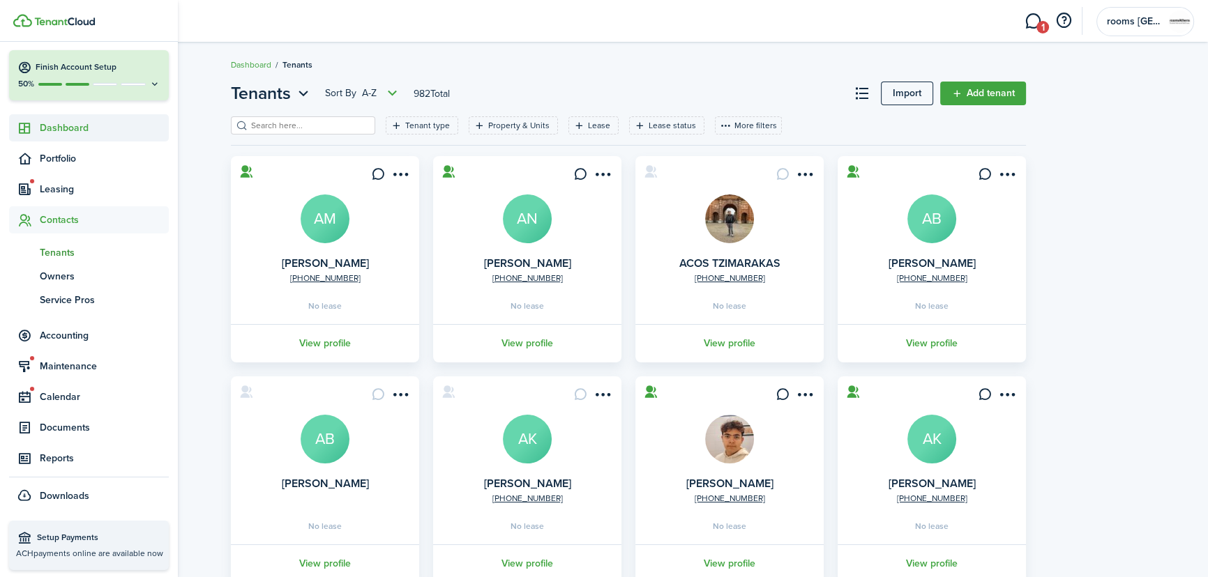
click at [52, 133] on span "Dashboard" at bounding box center [104, 128] width 129 height 15
